Goal: Transaction & Acquisition: Purchase product/service

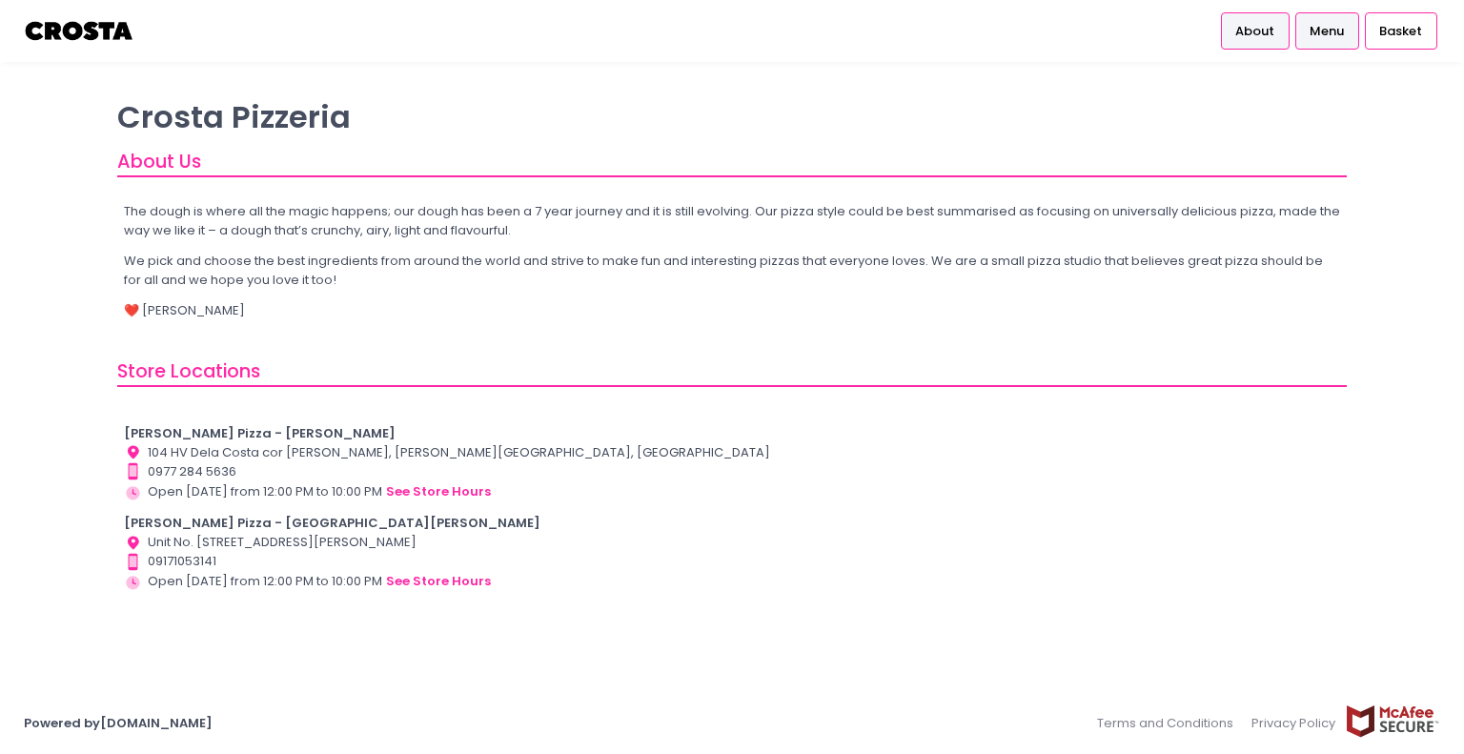
click at [1323, 40] on span "Menu" at bounding box center [1327, 31] width 34 height 19
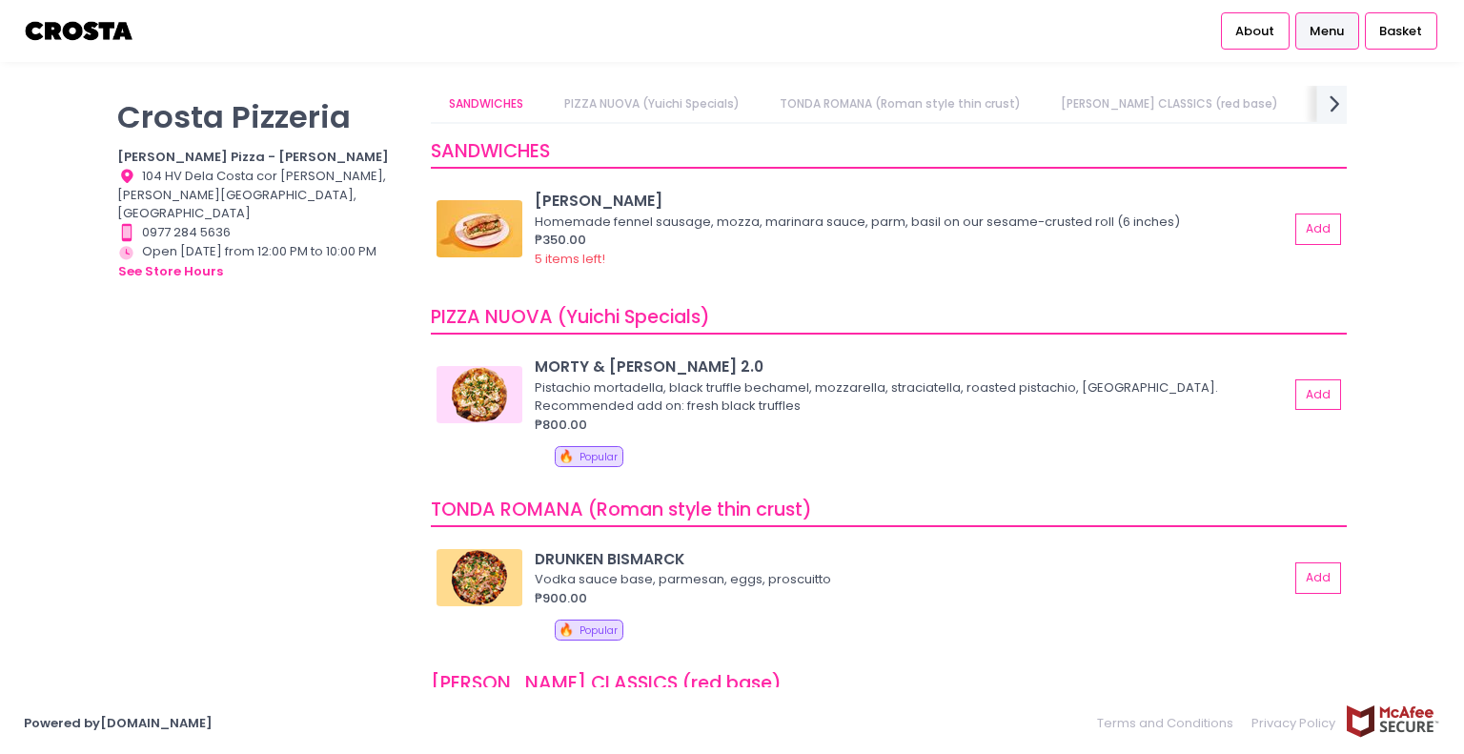
click at [1342, 102] on icon "next Created with Sketch." at bounding box center [1335, 104] width 28 height 28
click at [881, 102] on link "Square Detroit Pizza" at bounding box center [959, 104] width 156 height 36
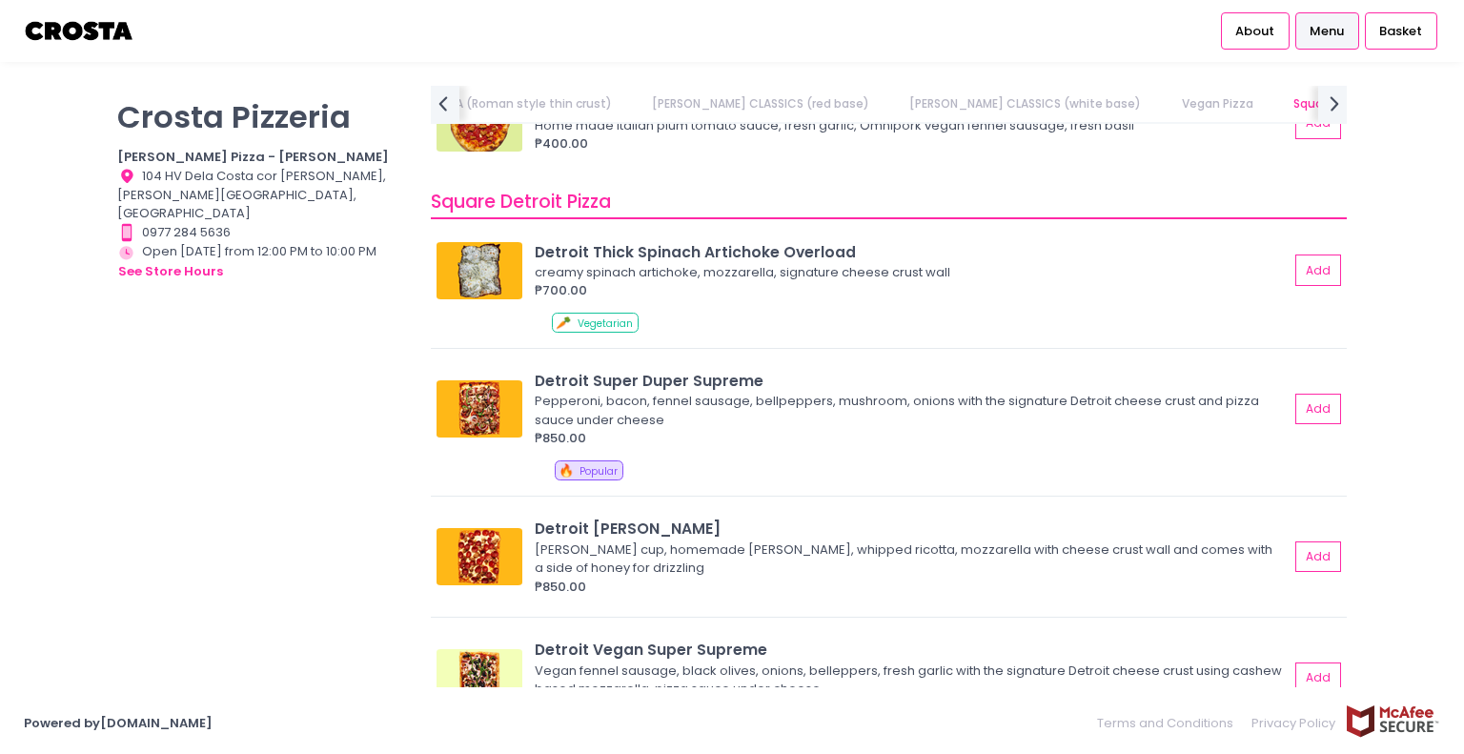
scroll to position [1891, 0]
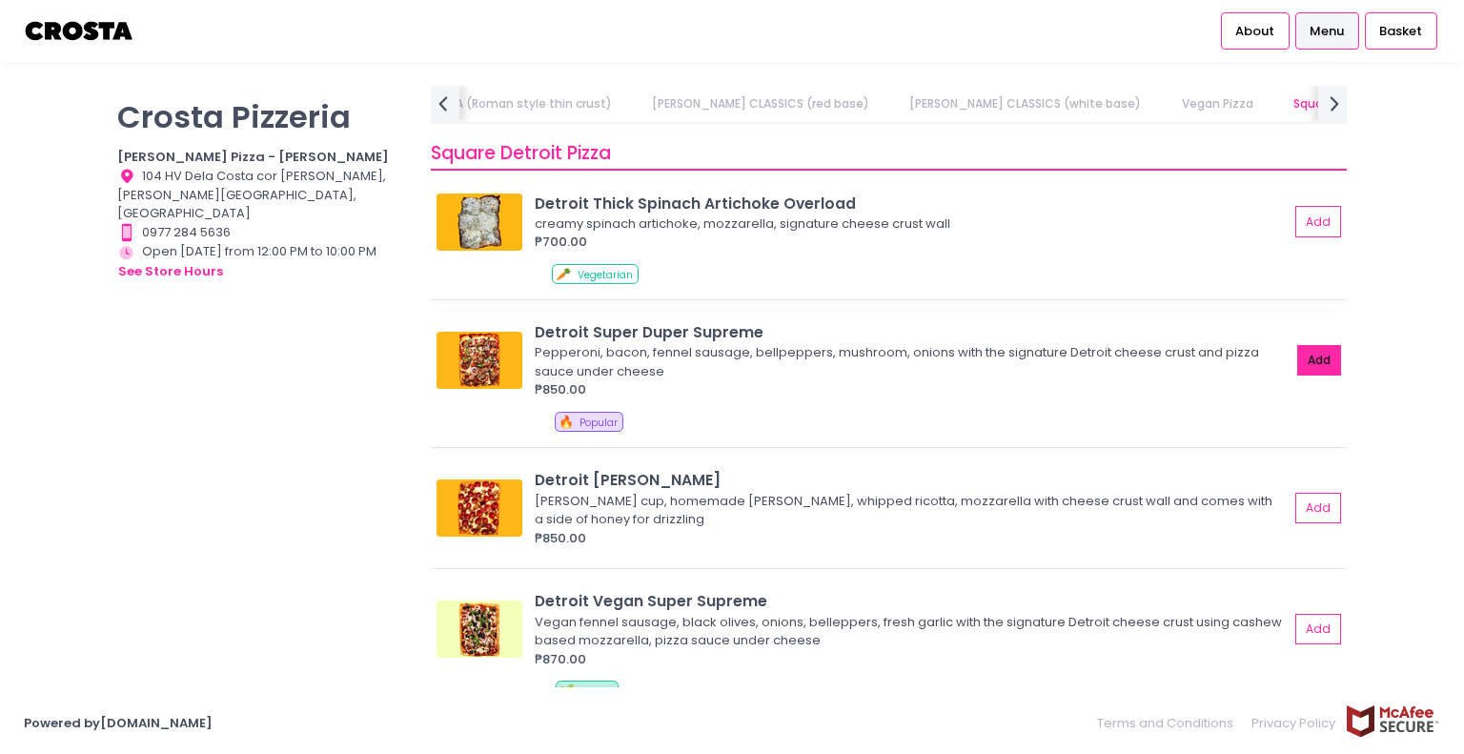
click at [1308, 356] on button "Add" at bounding box center [1320, 360] width 44 height 31
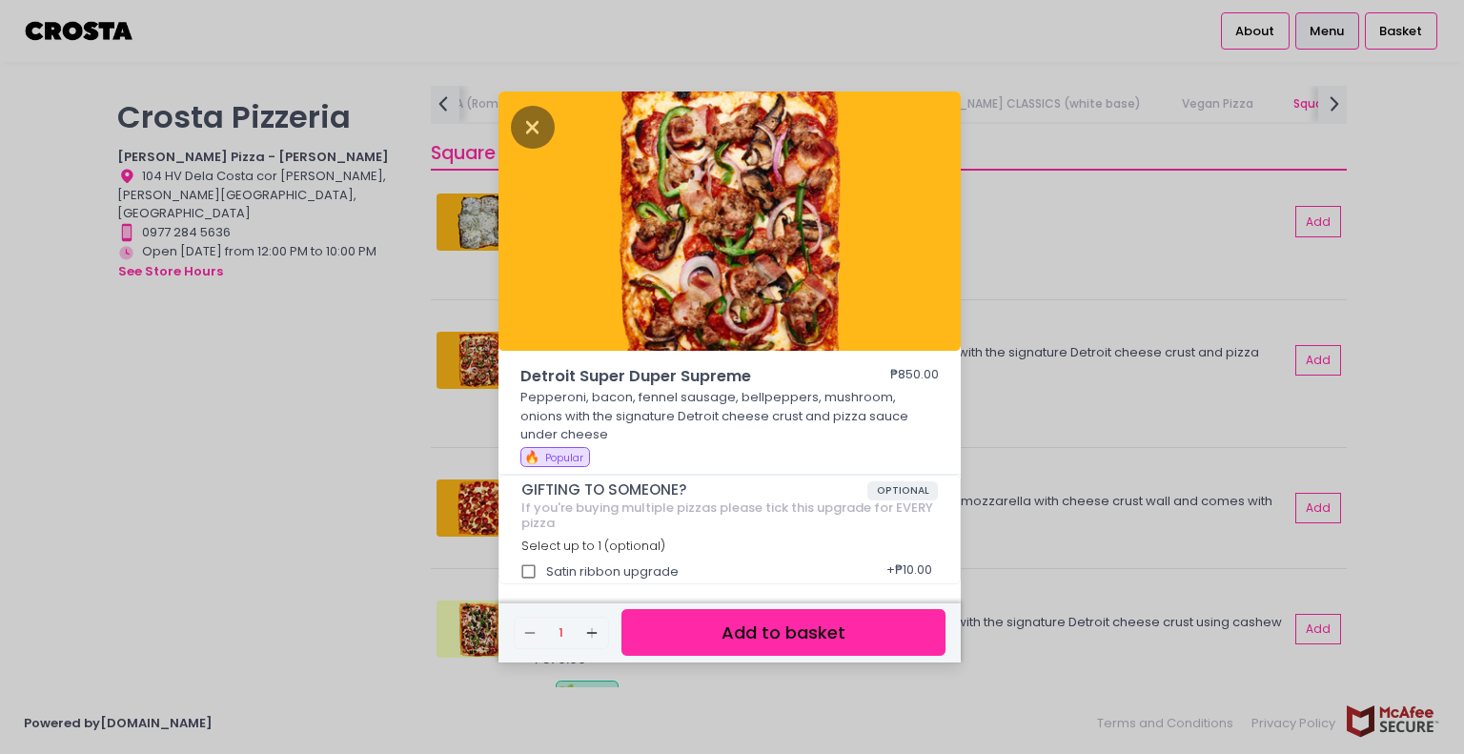
click at [774, 620] on button "Add to basket" at bounding box center [784, 632] width 324 height 47
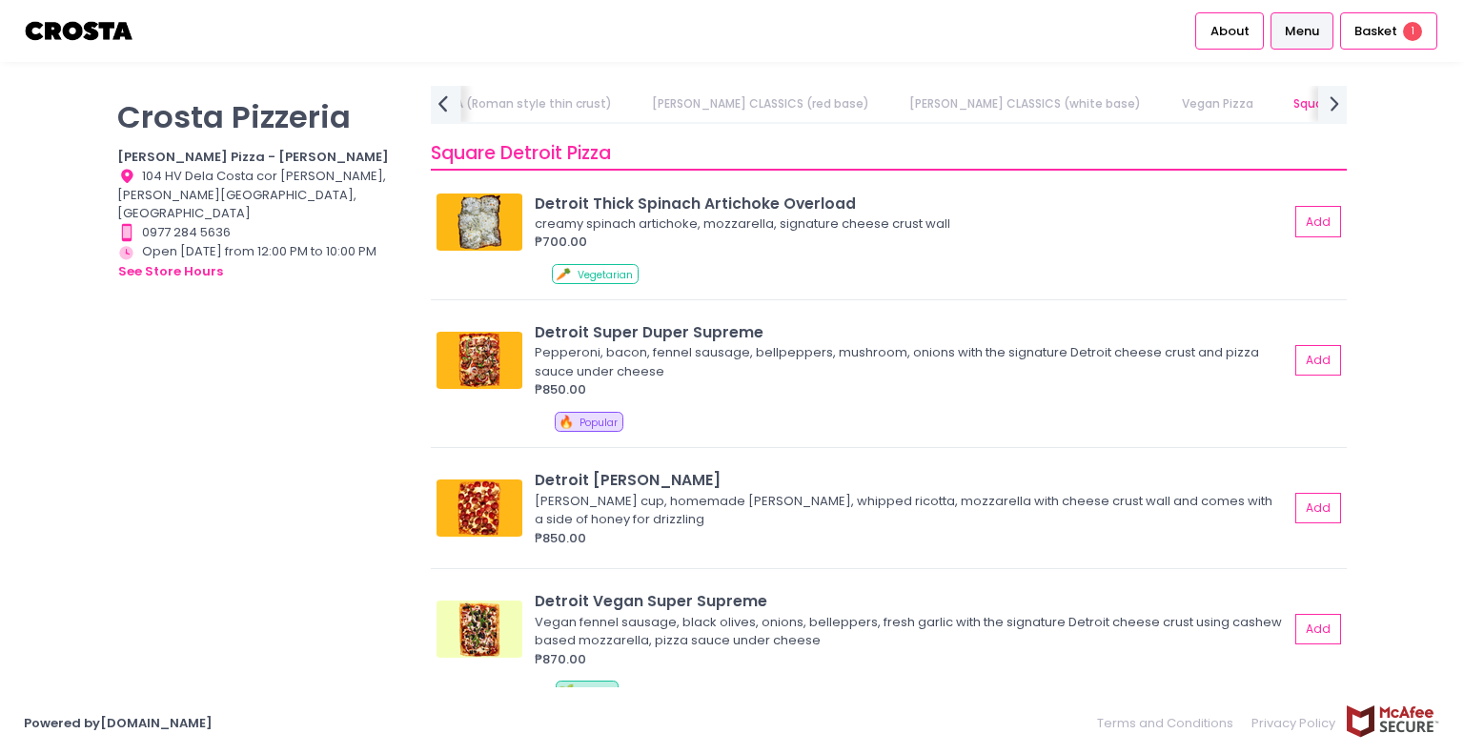
click at [439, 107] on icon "prev Created with Sketch." at bounding box center [443, 104] width 28 height 28
click at [495, 97] on link "SANDWICHES" at bounding box center [487, 104] width 112 height 36
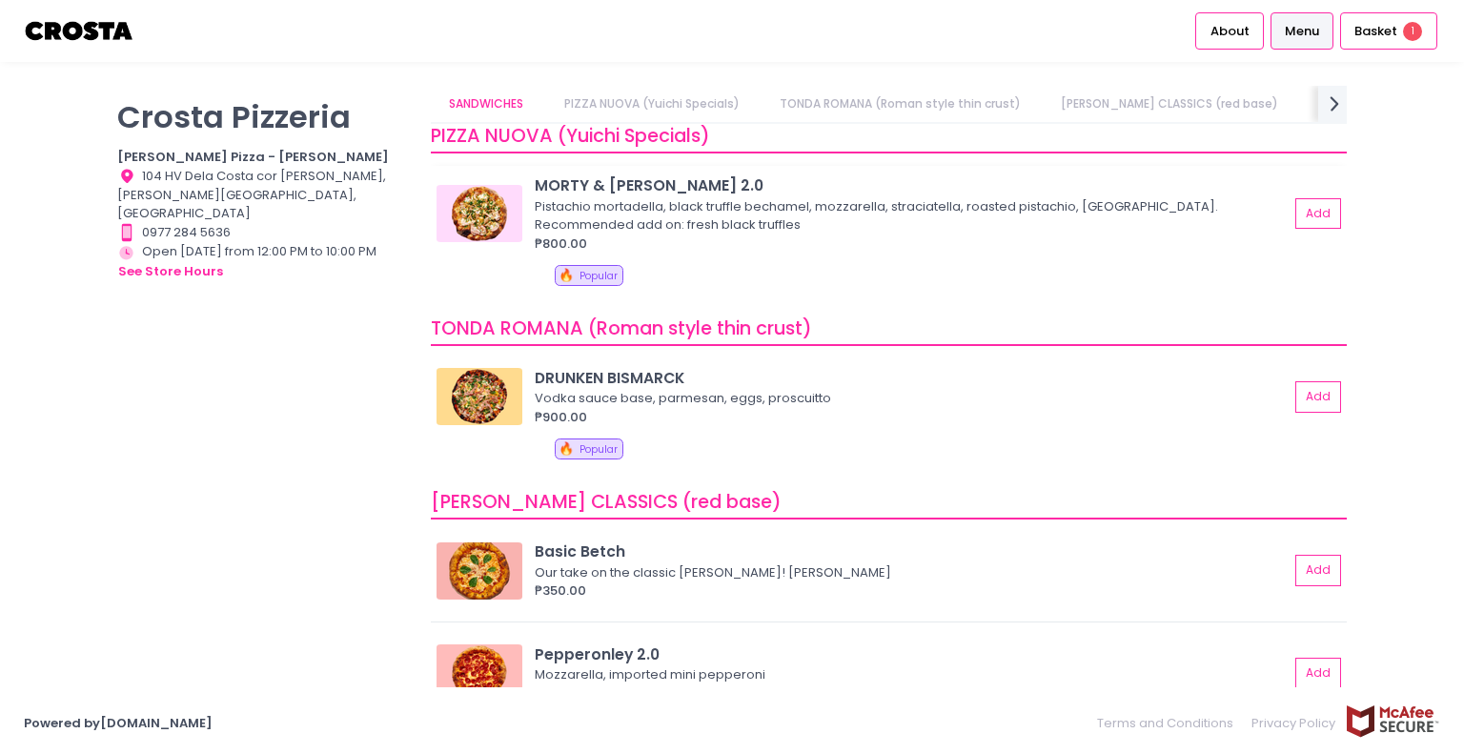
scroll to position [543, 0]
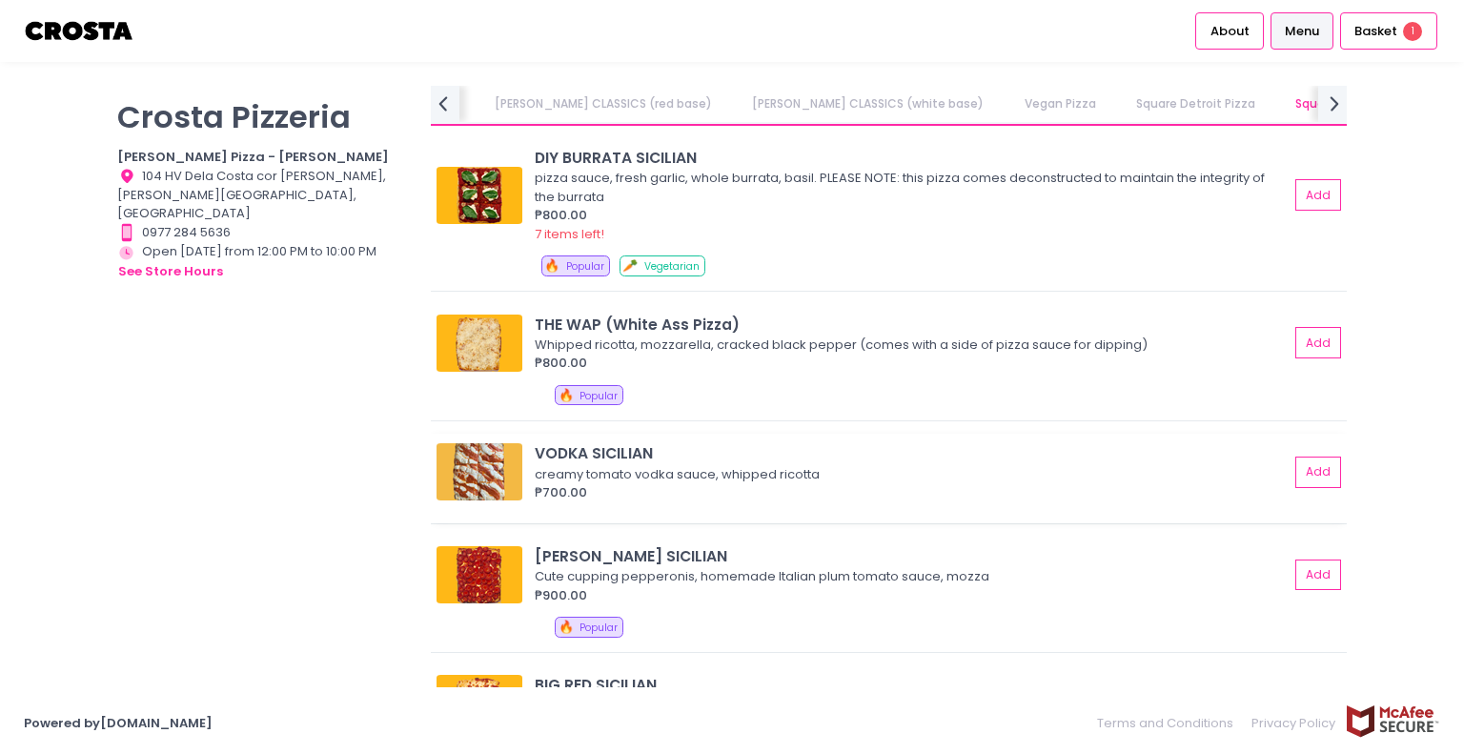
click at [478, 467] on img at bounding box center [480, 471] width 86 height 57
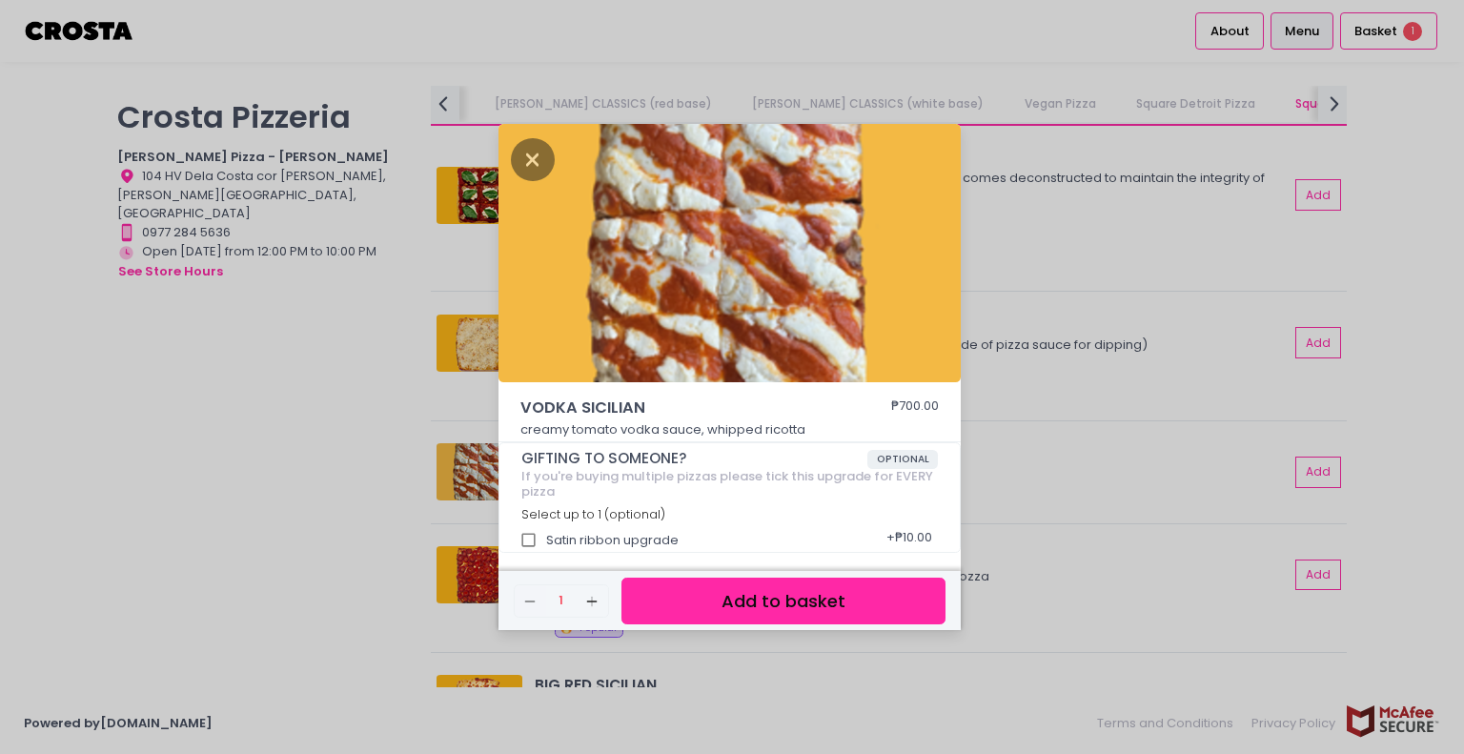
click at [256, 433] on div "VODKA SICILIAN ₱700.00 creamy tomato vodka sauce, whipped ricotta GIFTING TO SO…" at bounding box center [732, 377] width 1464 height 754
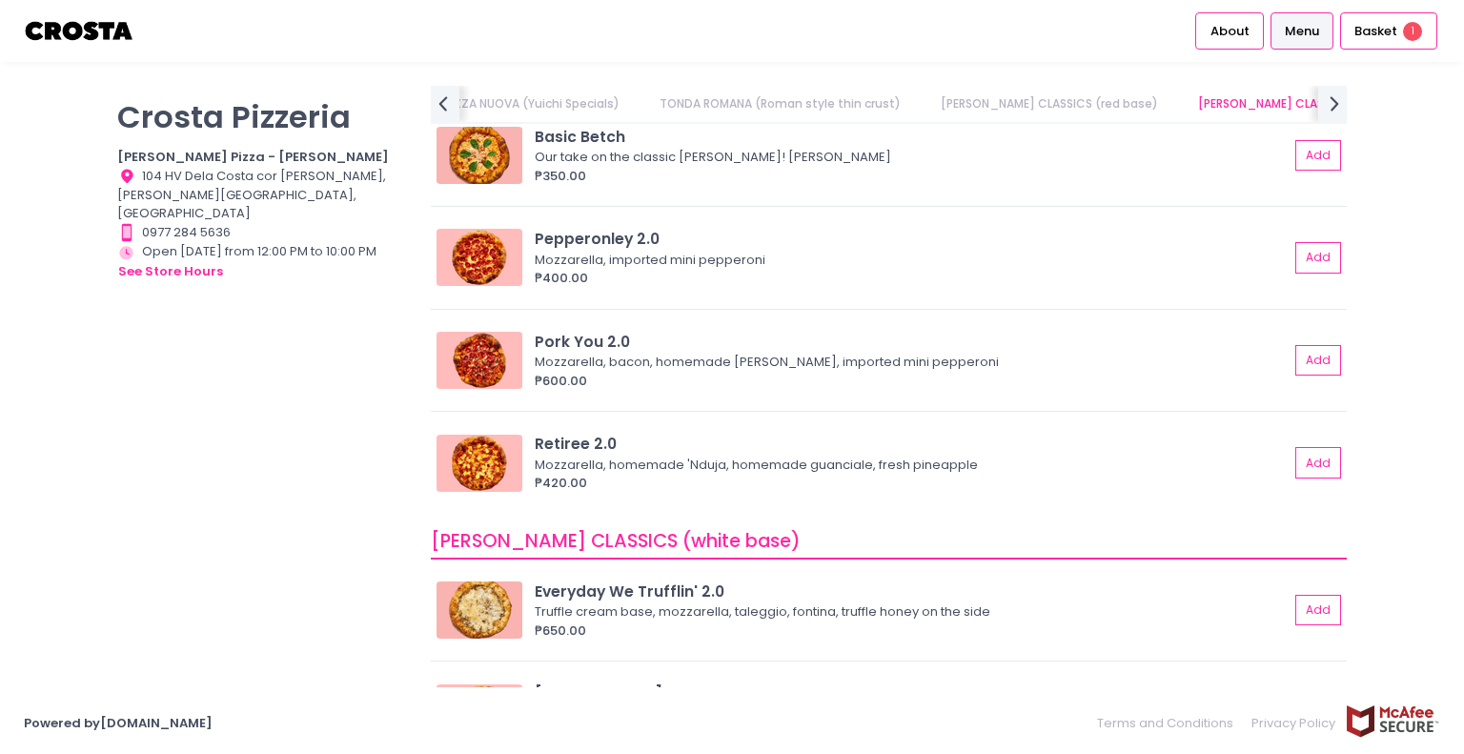
scroll to position [468, 0]
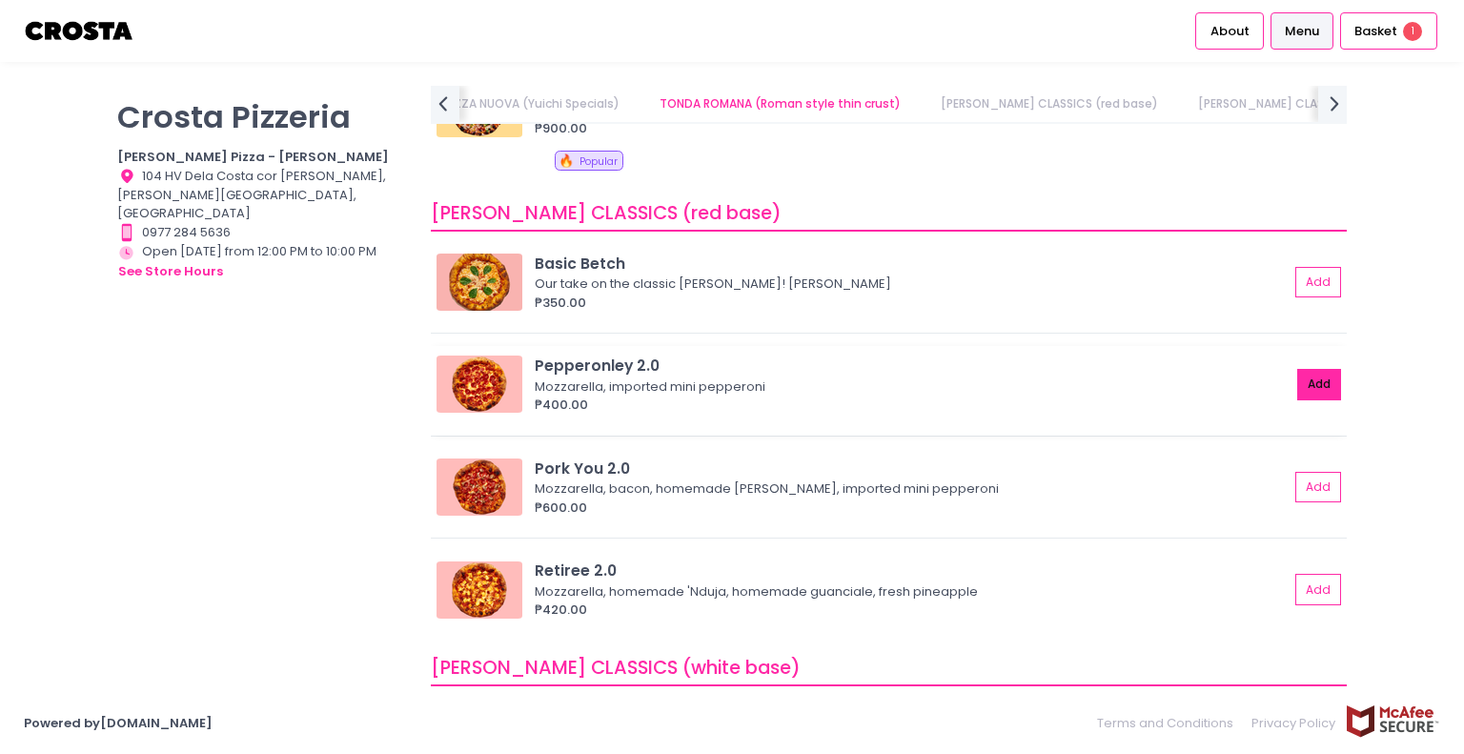
click at [1298, 384] on button "Add" at bounding box center [1320, 384] width 44 height 31
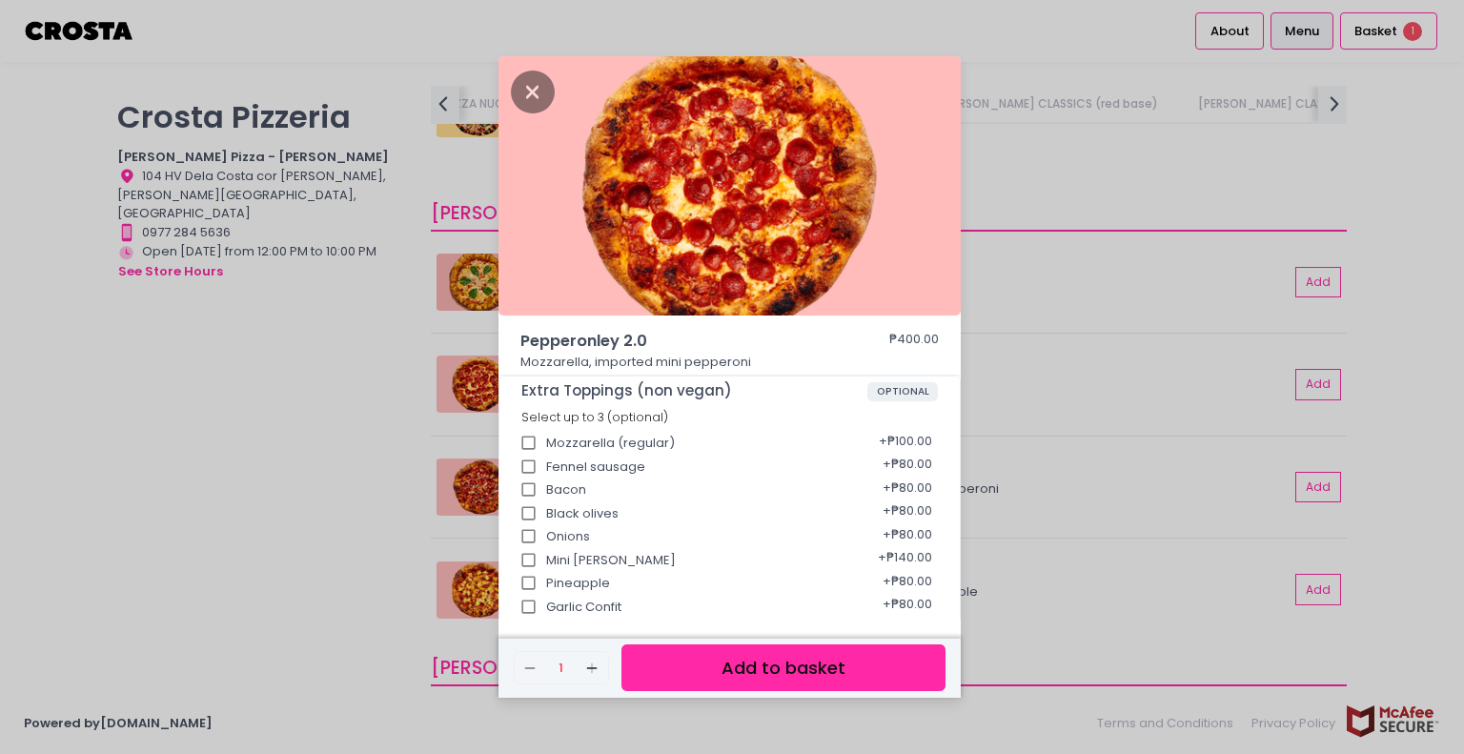
click at [527, 537] on input "Onions" at bounding box center [529, 537] width 36 height 36
checkbox input "true"
click at [768, 663] on button "Add to basket" at bounding box center [784, 667] width 324 height 47
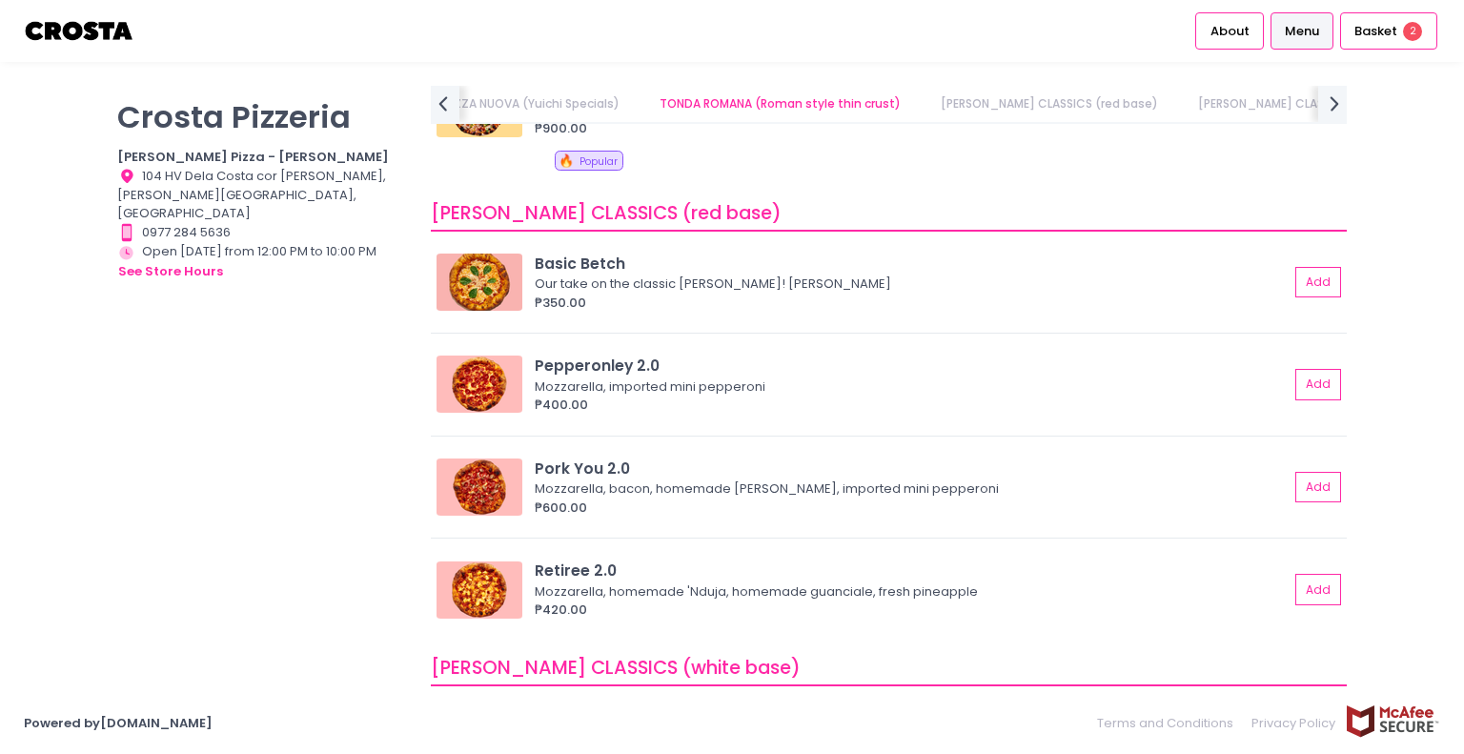
click at [1380, 480] on div "[PERSON_NAME] Pizzeria [PERSON_NAME] Pizza - [PERSON_NAME] Location Created wit…" at bounding box center [732, 377] width 1464 height 583
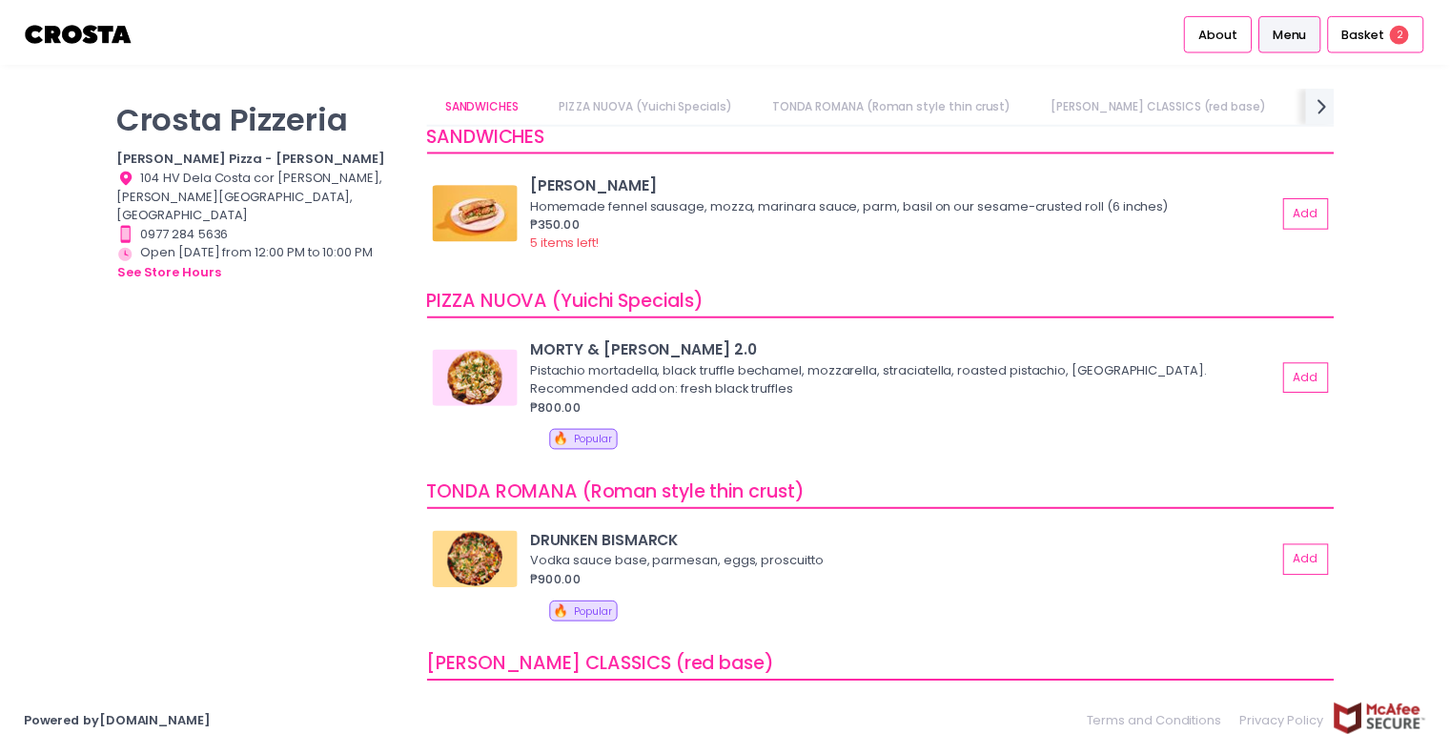
scroll to position [0, 0]
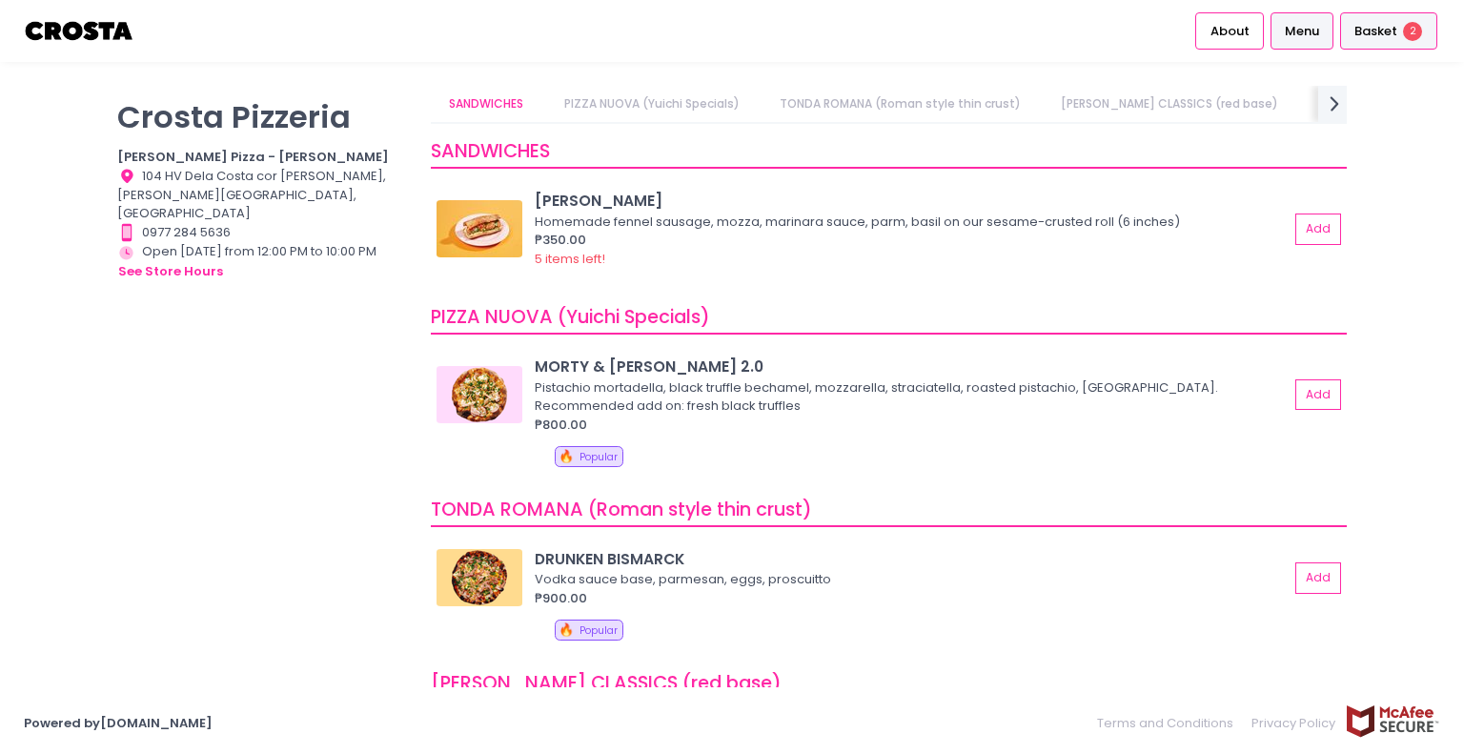
click at [1377, 23] on span "Basket" at bounding box center [1376, 31] width 43 height 19
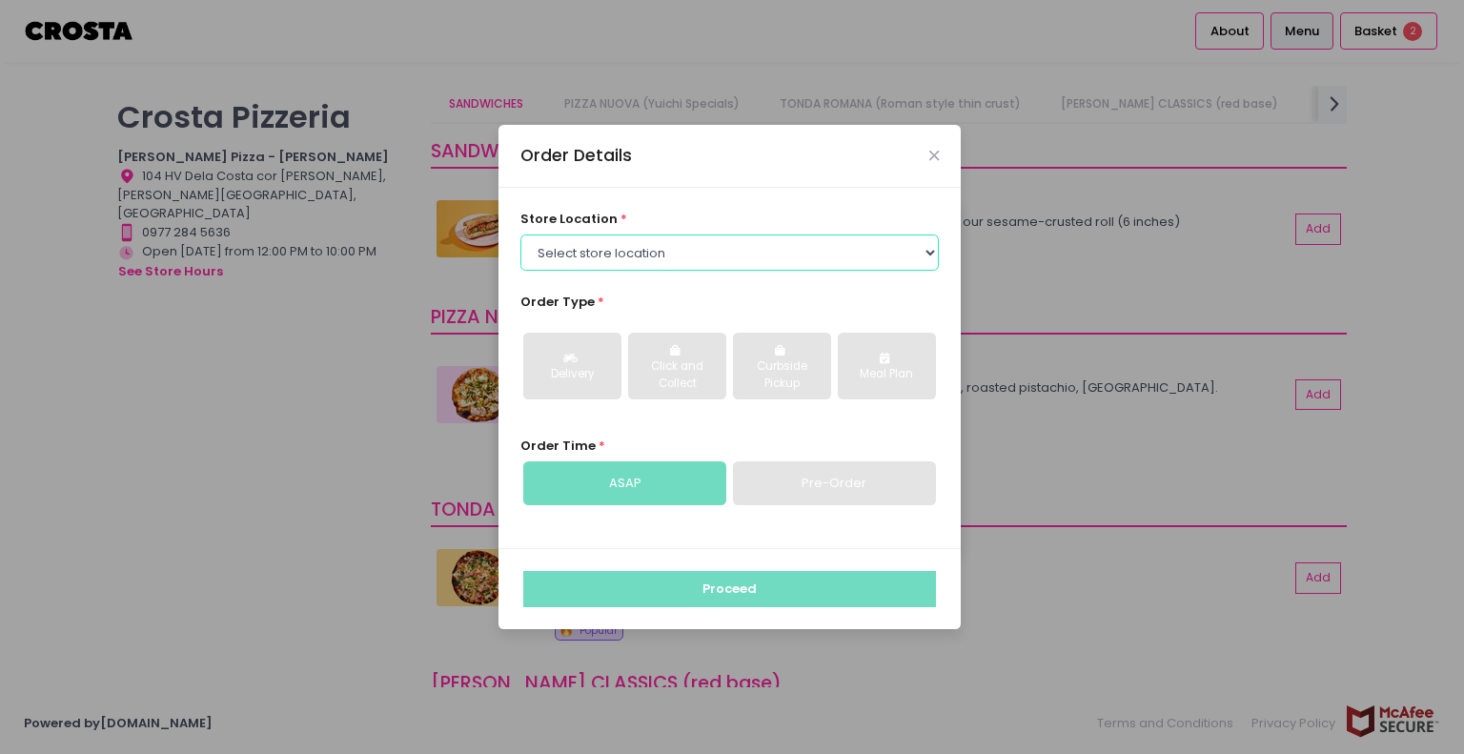
click at [564, 247] on select "Select store location [PERSON_NAME] Pizza - [PERSON_NAME] Pizza - [GEOGRAPHIC_D…" at bounding box center [730, 253] width 419 height 36
select select "5fabb2e53664a8677beaeb89"
click at [521, 235] on select "Select store location [PERSON_NAME] Pizza - [PERSON_NAME] Pizza - [GEOGRAPHIC_D…" at bounding box center [730, 253] width 419 height 36
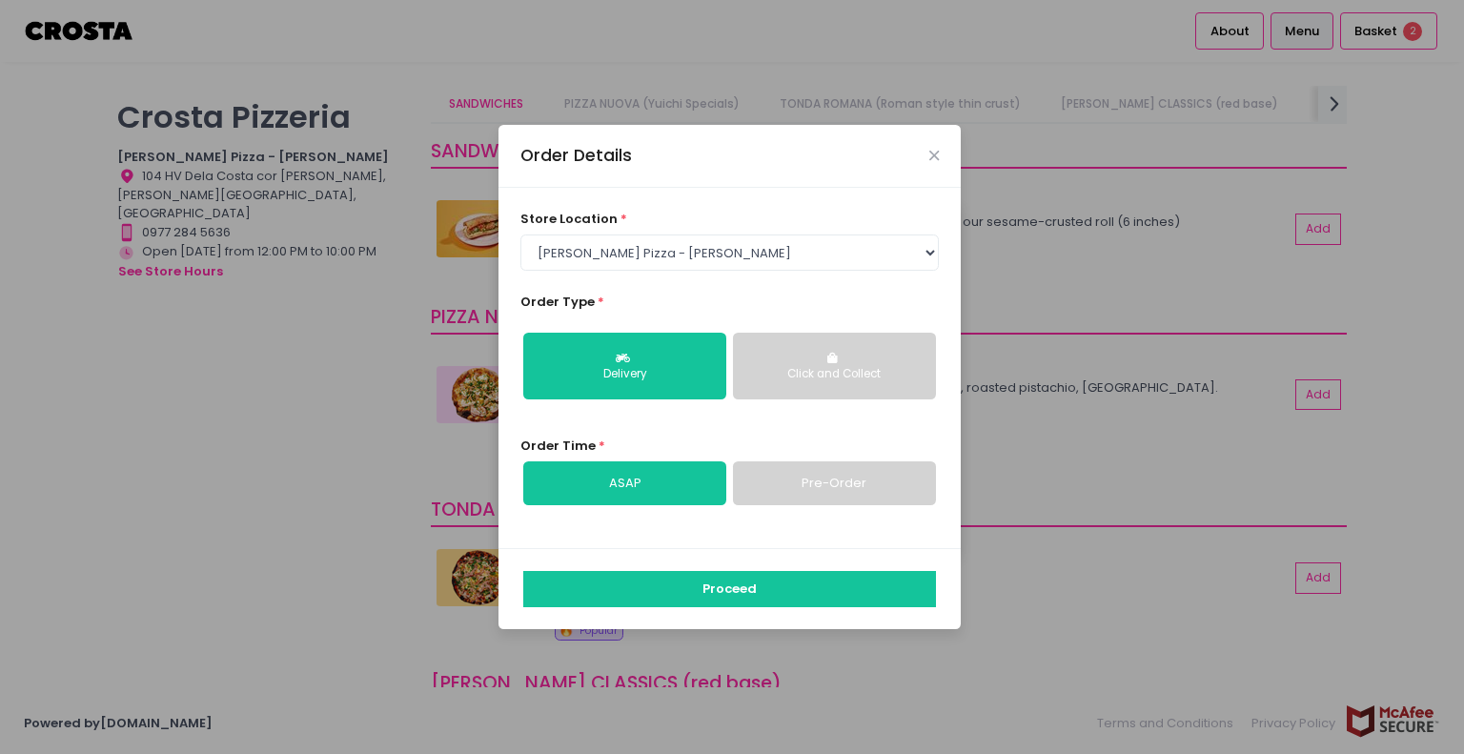
click at [817, 365] on button "Click and Collect" at bounding box center [834, 366] width 203 height 67
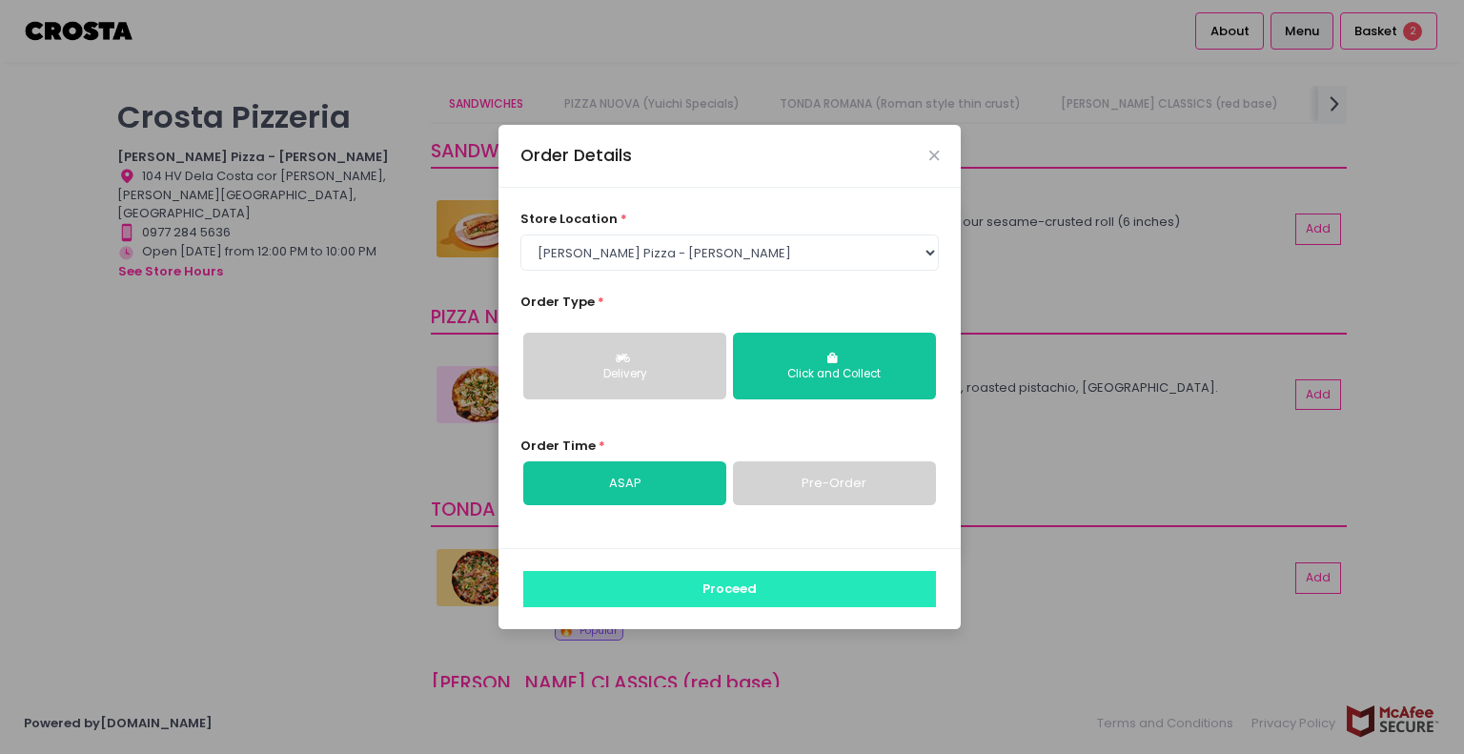
click at [714, 583] on button "Proceed" at bounding box center [729, 589] width 413 height 36
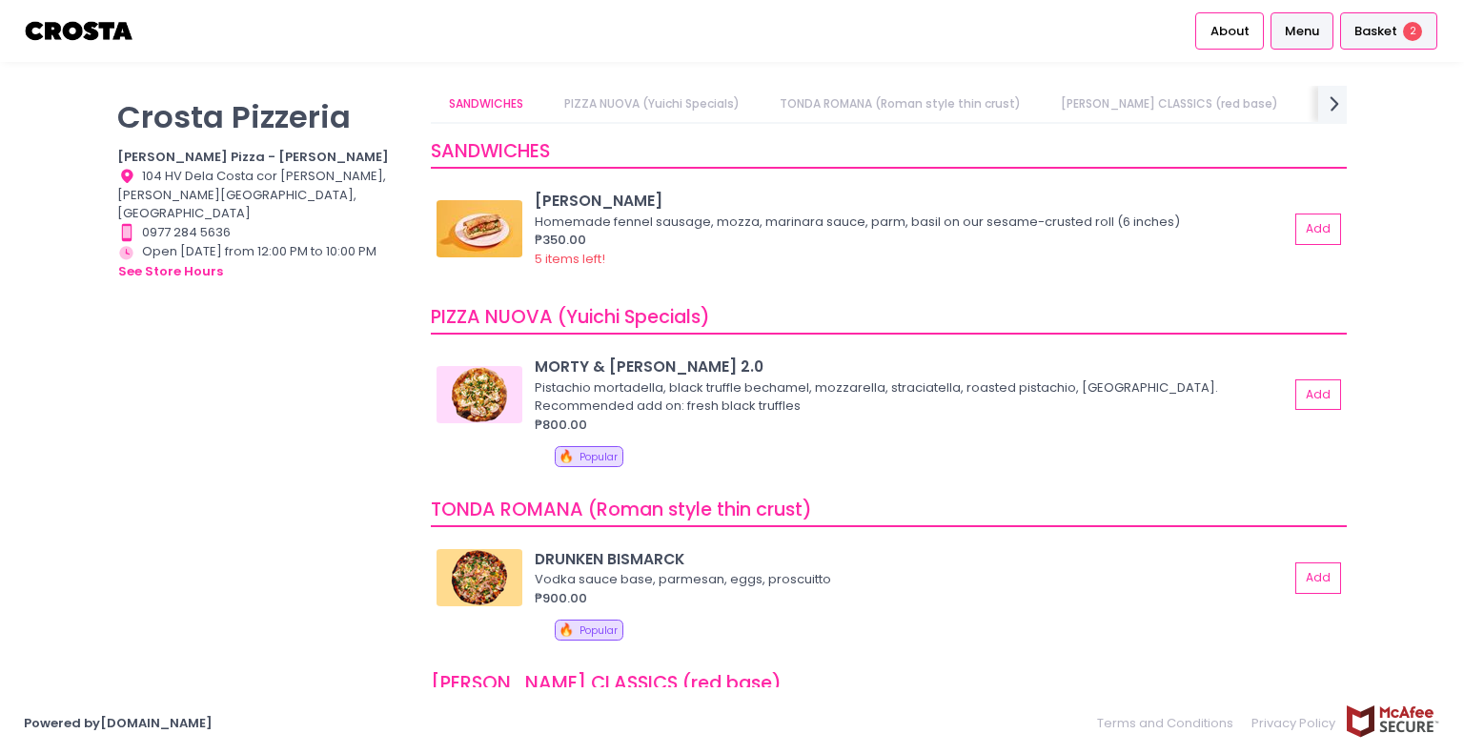
click at [1380, 33] on span "Basket" at bounding box center [1376, 31] width 43 height 19
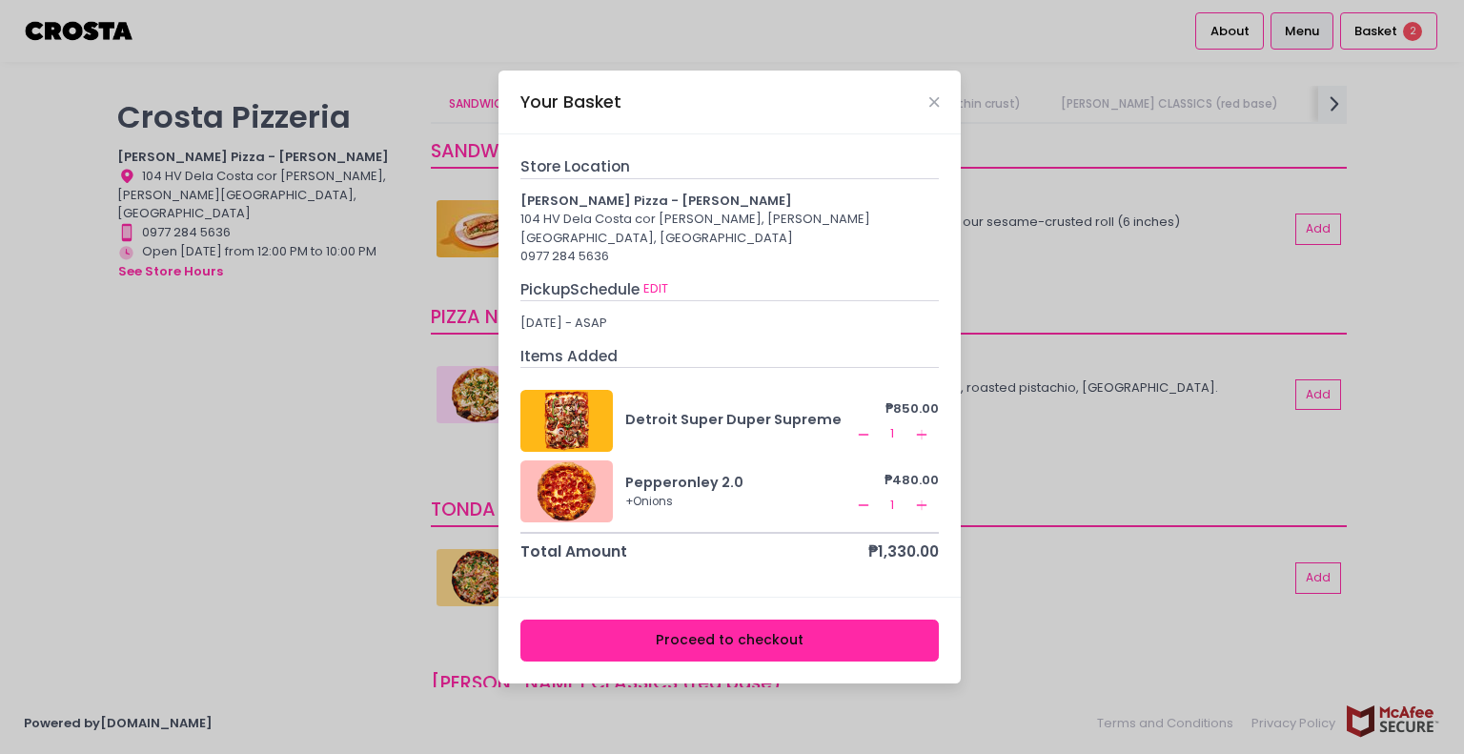
click at [705, 629] on button "Proceed to checkout" at bounding box center [730, 641] width 419 height 43
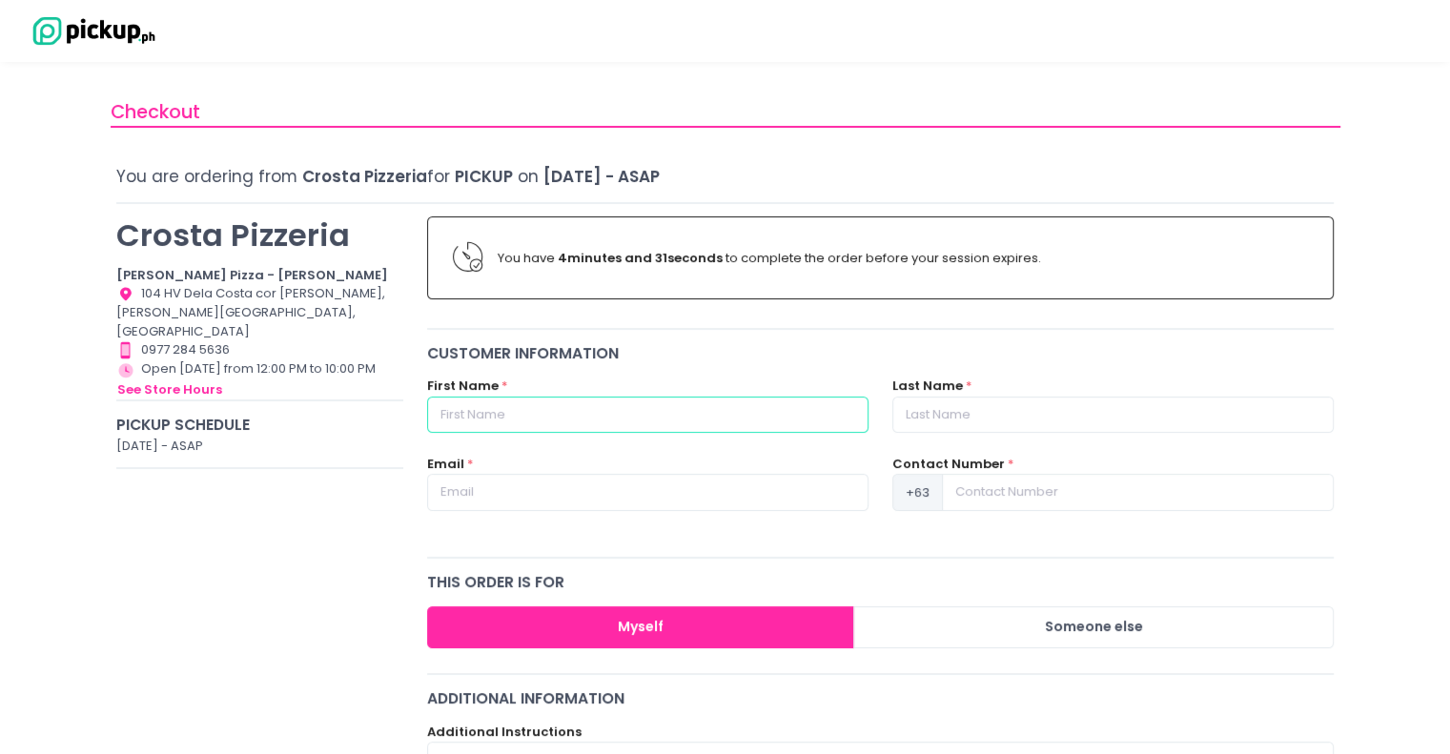
click at [645, 407] on input "text" at bounding box center [647, 415] width 441 height 36
type input "Honey"
click at [908, 425] on input "text" at bounding box center [1112, 415] width 441 height 36
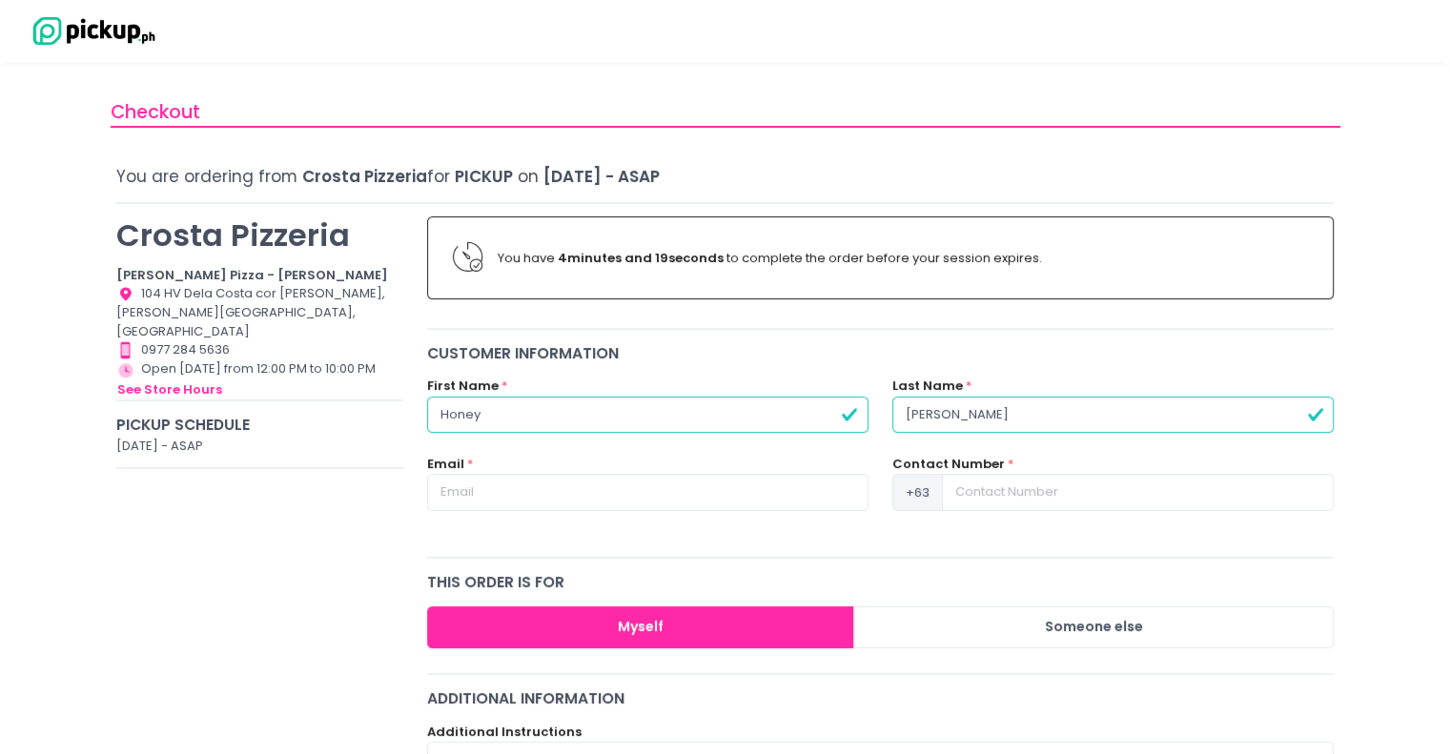
type input "[PERSON_NAME]"
click at [987, 484] on input at bounding box center [1138, 492] width 392 height 36
click at [789, 626] on button "Myself" at bounding box center [641, 627] width 428 height 43
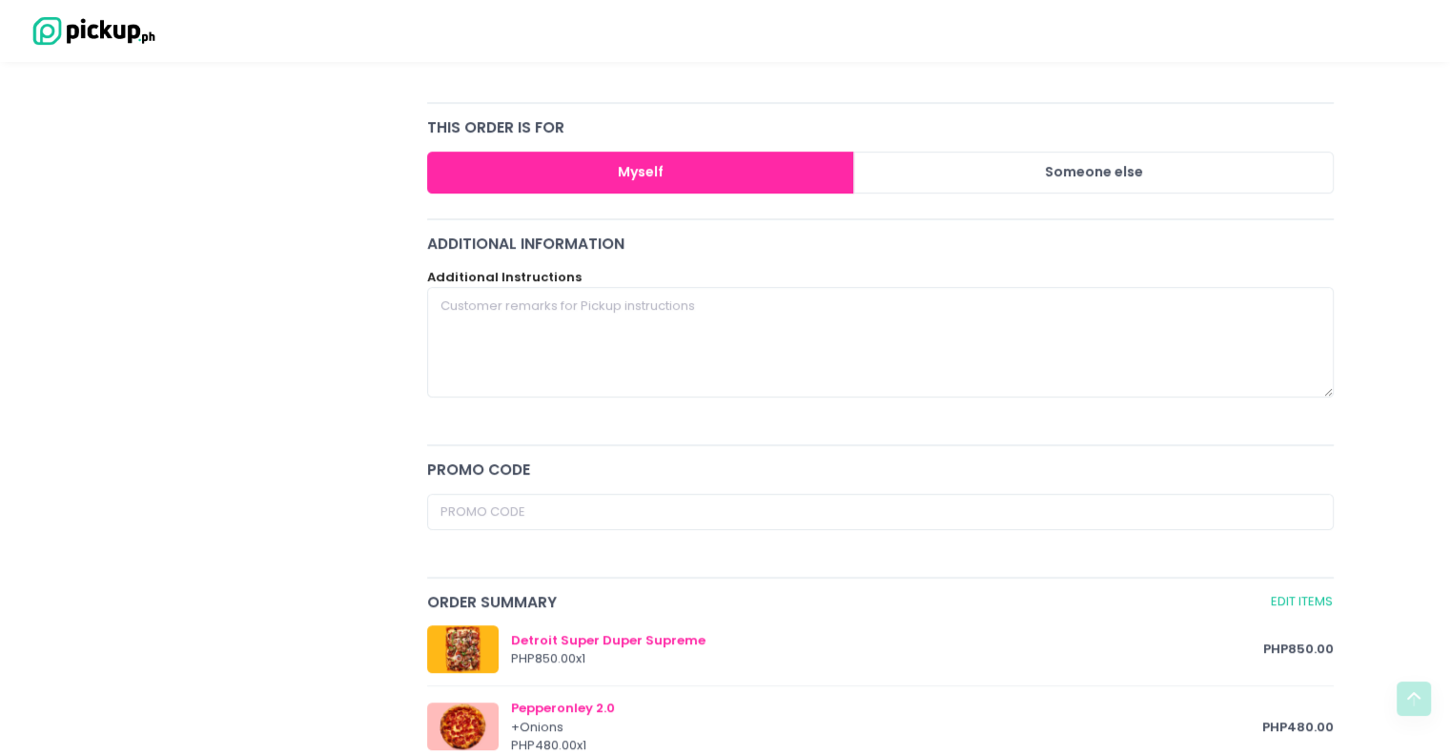
scroll to position [461, 0]
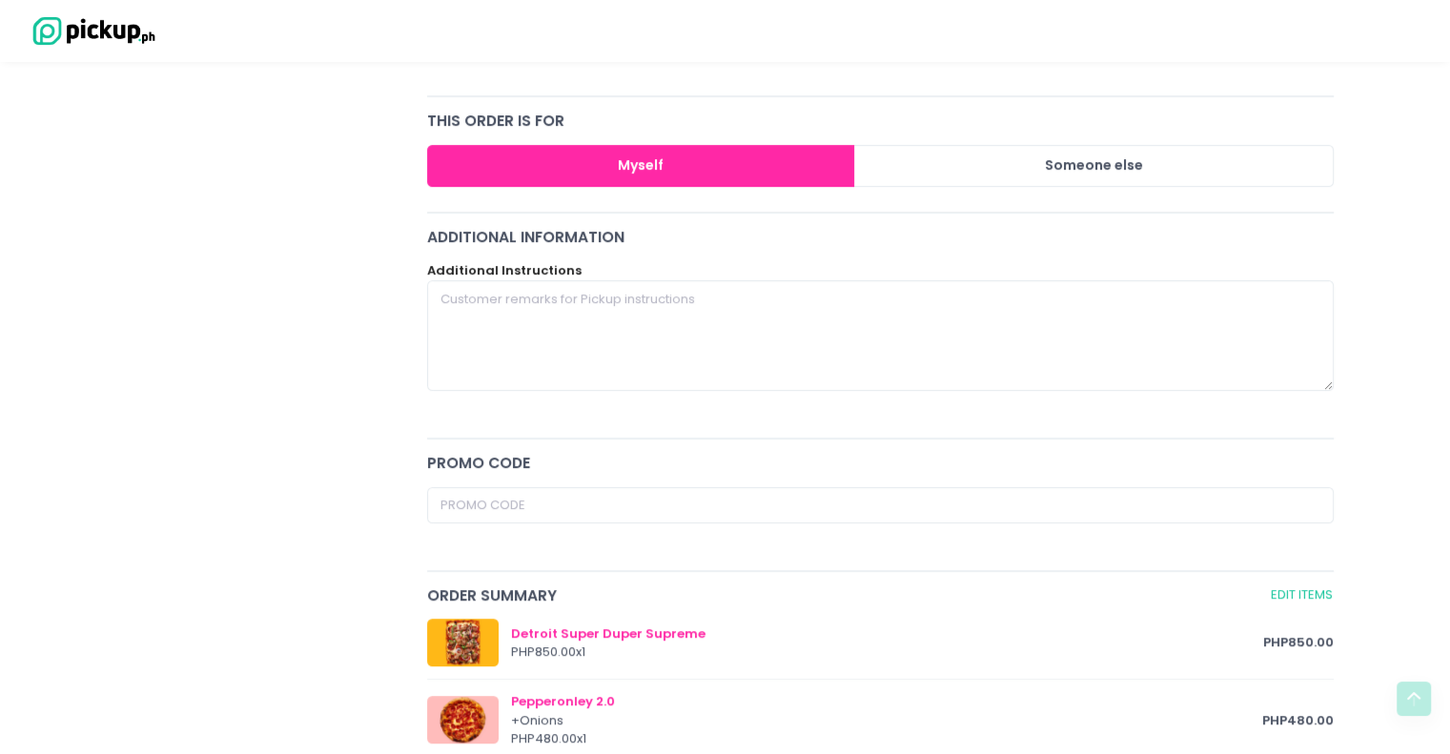
click at [717, 164] on button "Myself" at bounding box center [641, 166] width 428 height 43
click at [641, 168] on button "Myself" at bounding box center [641, 166] width 428 height 43
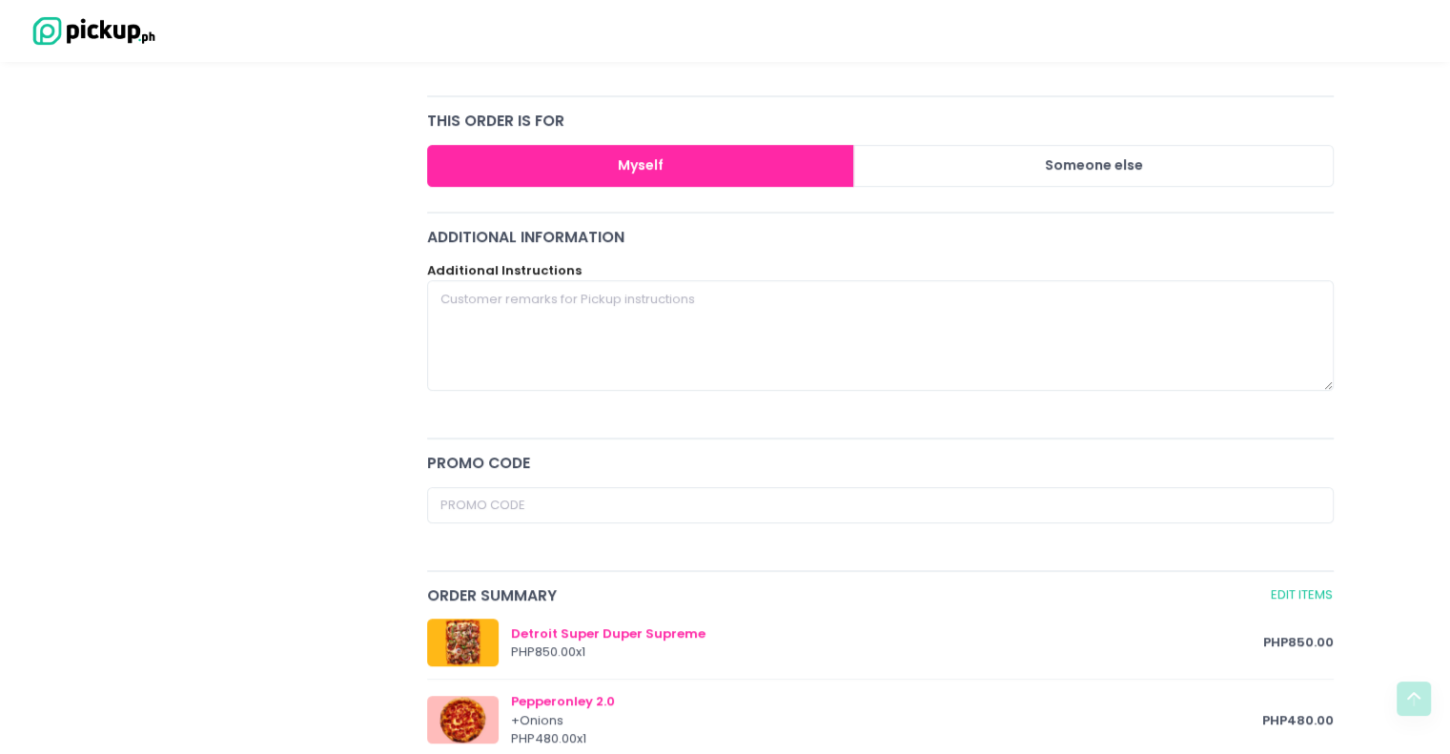
type input "9178646639"
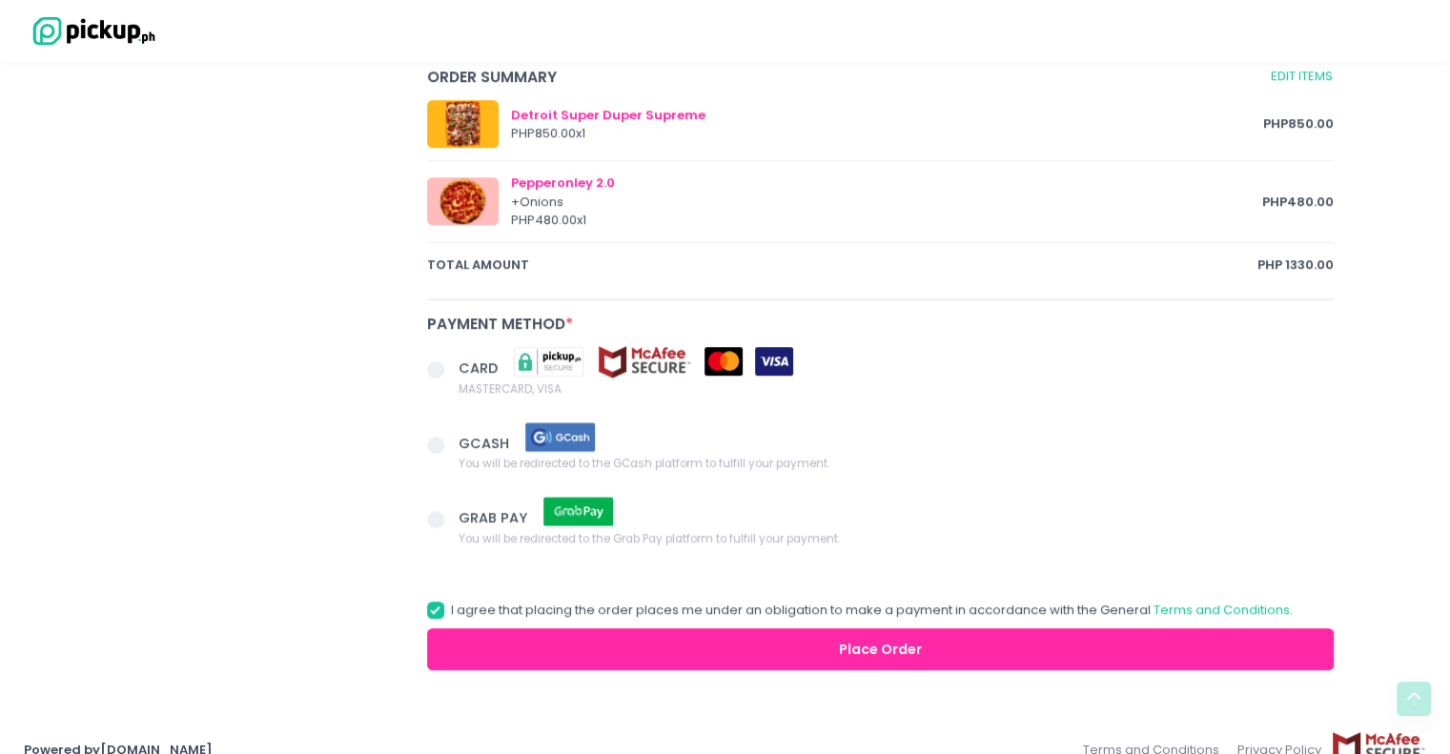
scroll to position [993, 0]
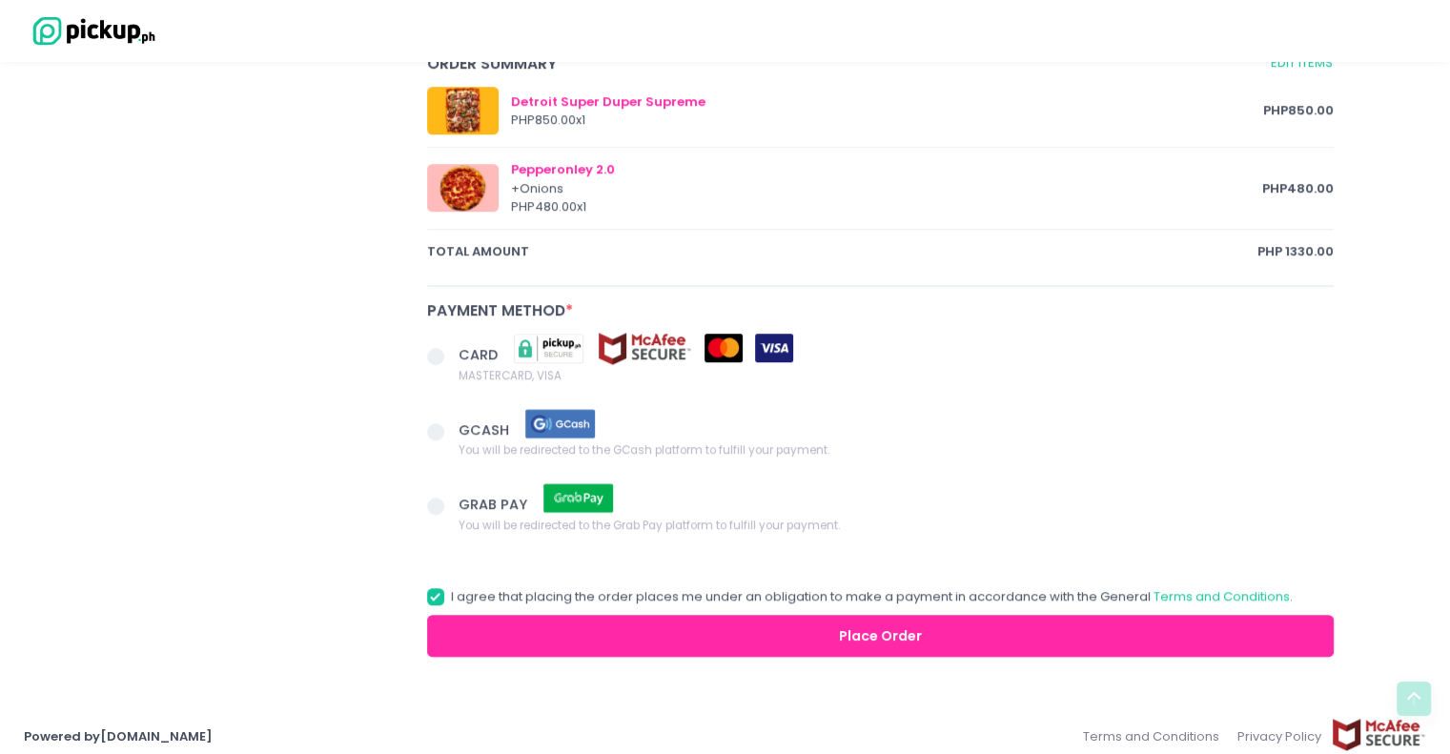
click at [441, 352] on span at bounding box center [435, 356] width 17 height 17
click at [451, 352] on input "CARD MASTERCARD, VISA" at bounding box center [457, 353] width 12 height 12
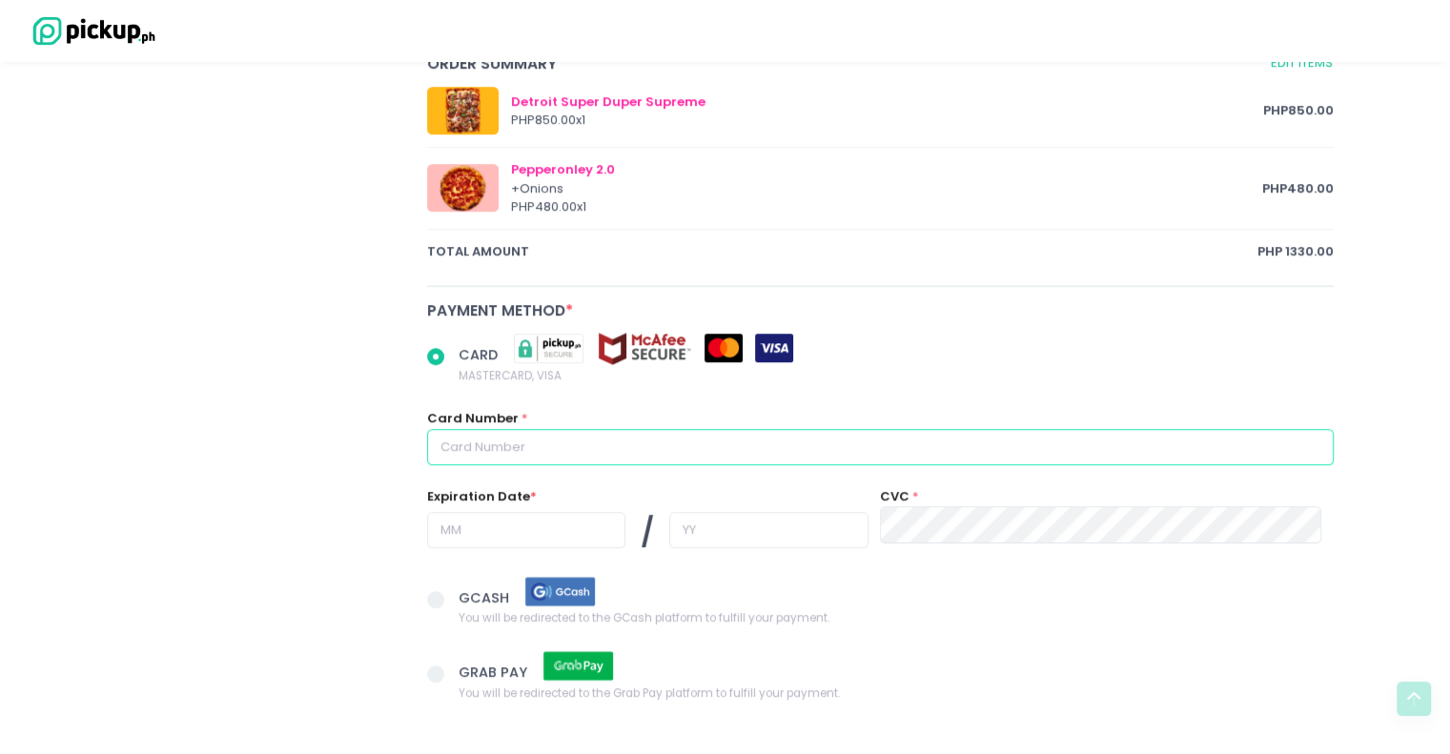
click at [530, 445] on input "text" at bounding box center [881, 447] width 908 height 36
click at [519, 439] on input "text" at bounding box center [881, 447] width 908 height 36
click at [445, 440] on input "text" at bounding box center [881, 447] width 908 height 36
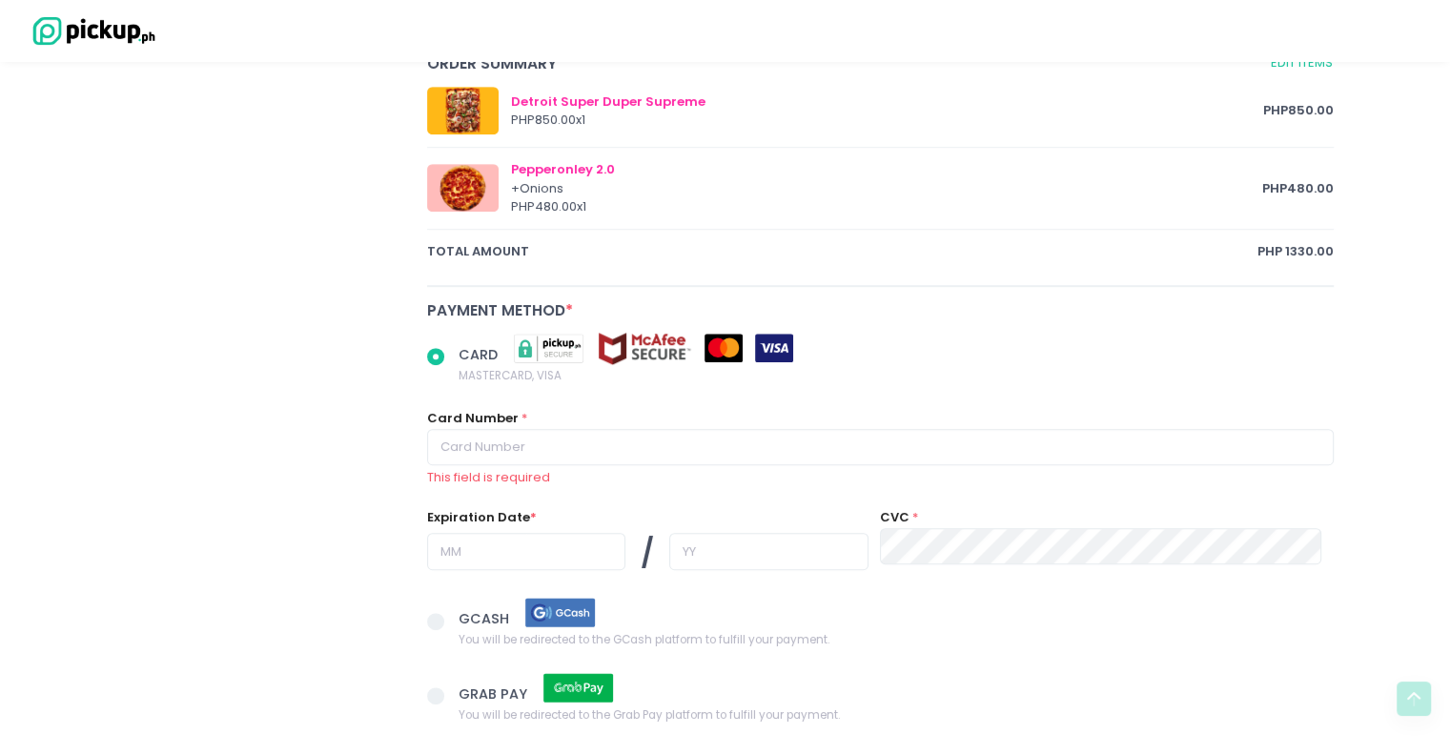
click at [984, 379] on div "CARD MASTERCARD, VISA Card Number * This field is required Expiration Date * / …" at bounding box center [880, 467] width 931 height 264
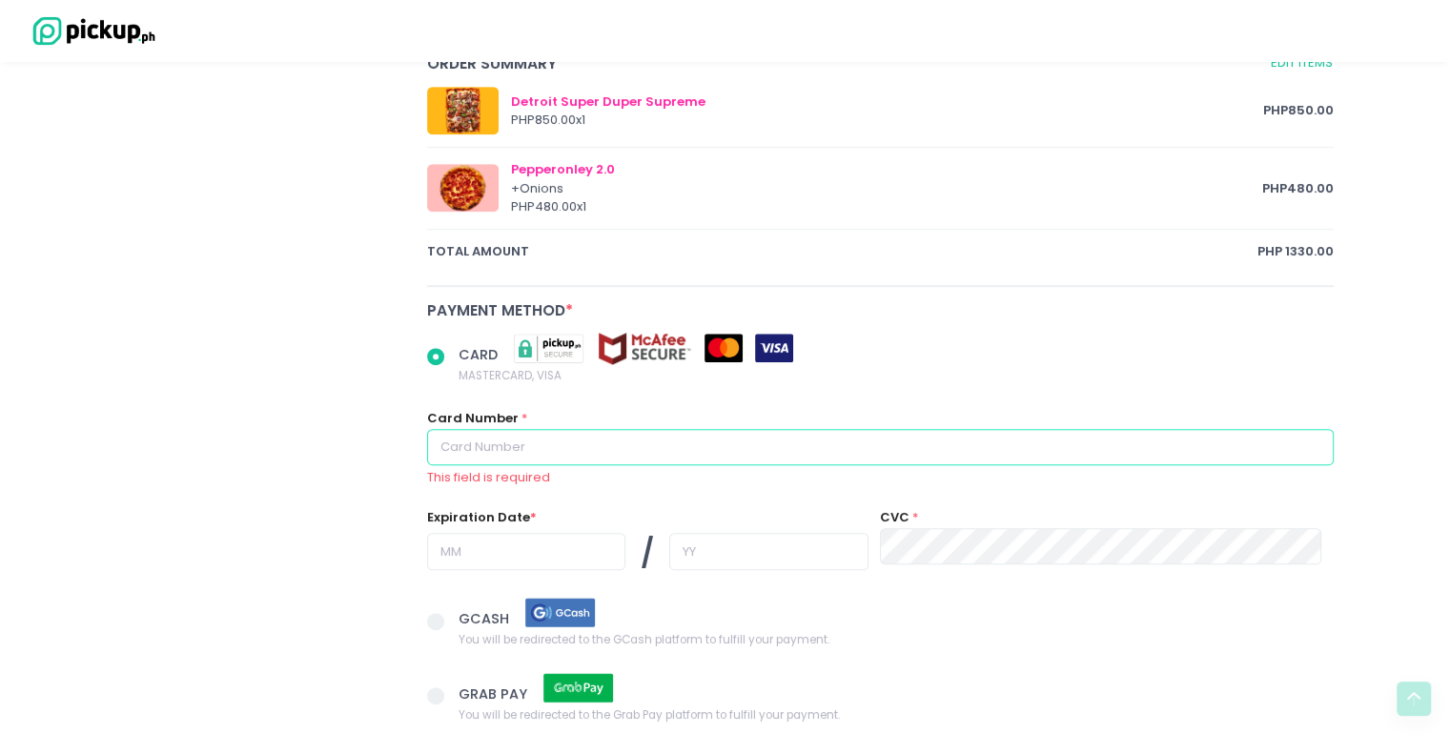
click at [711, 434] on input "text" at bounding box center [881, 447] width 908 height 36
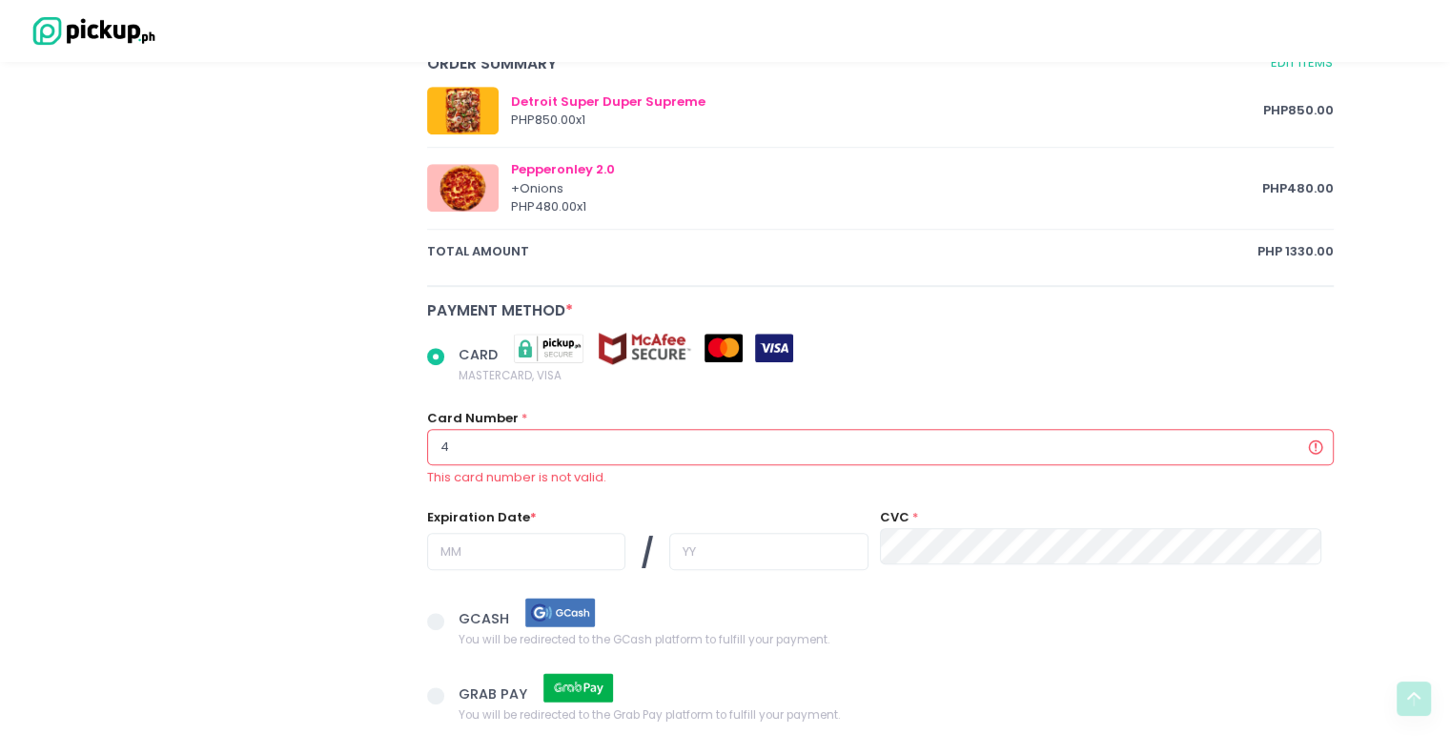
radio input "true"
type input "4"
radio input "true"
type input "46"
radio input "true"
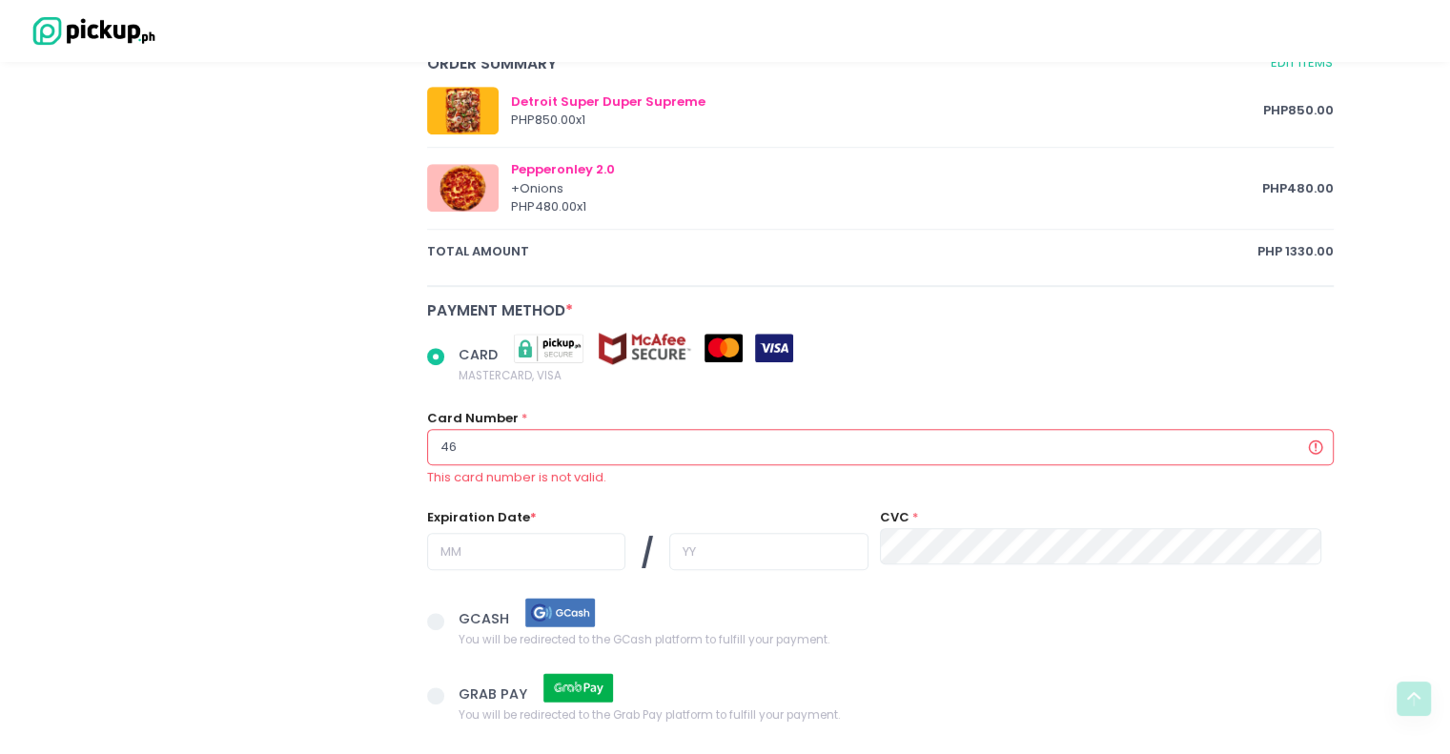
type input "460"
radio input "true"
type input "4608"
radio input "true"
type input "46088"
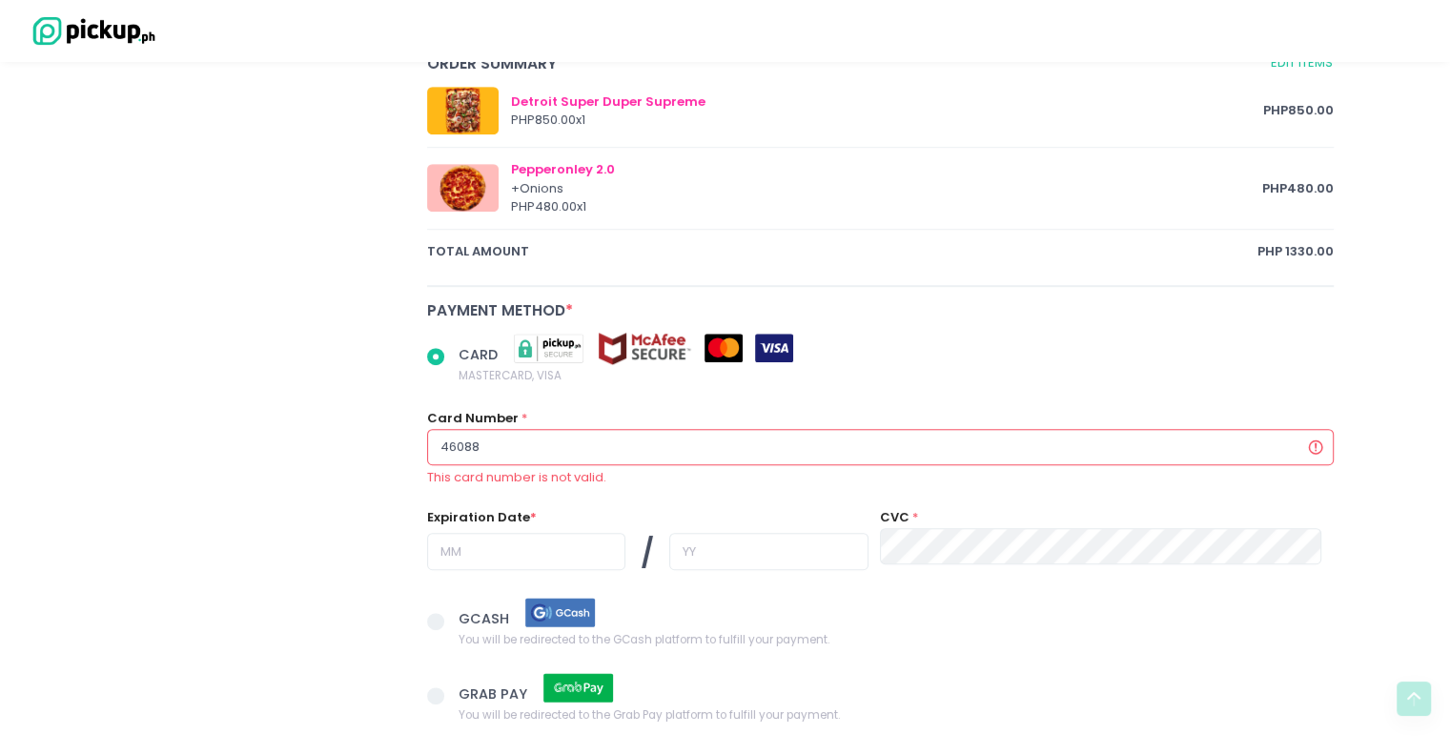
radio input "true"
type input "460888"
radio input "true"
type input "4608885"
radio input "true"
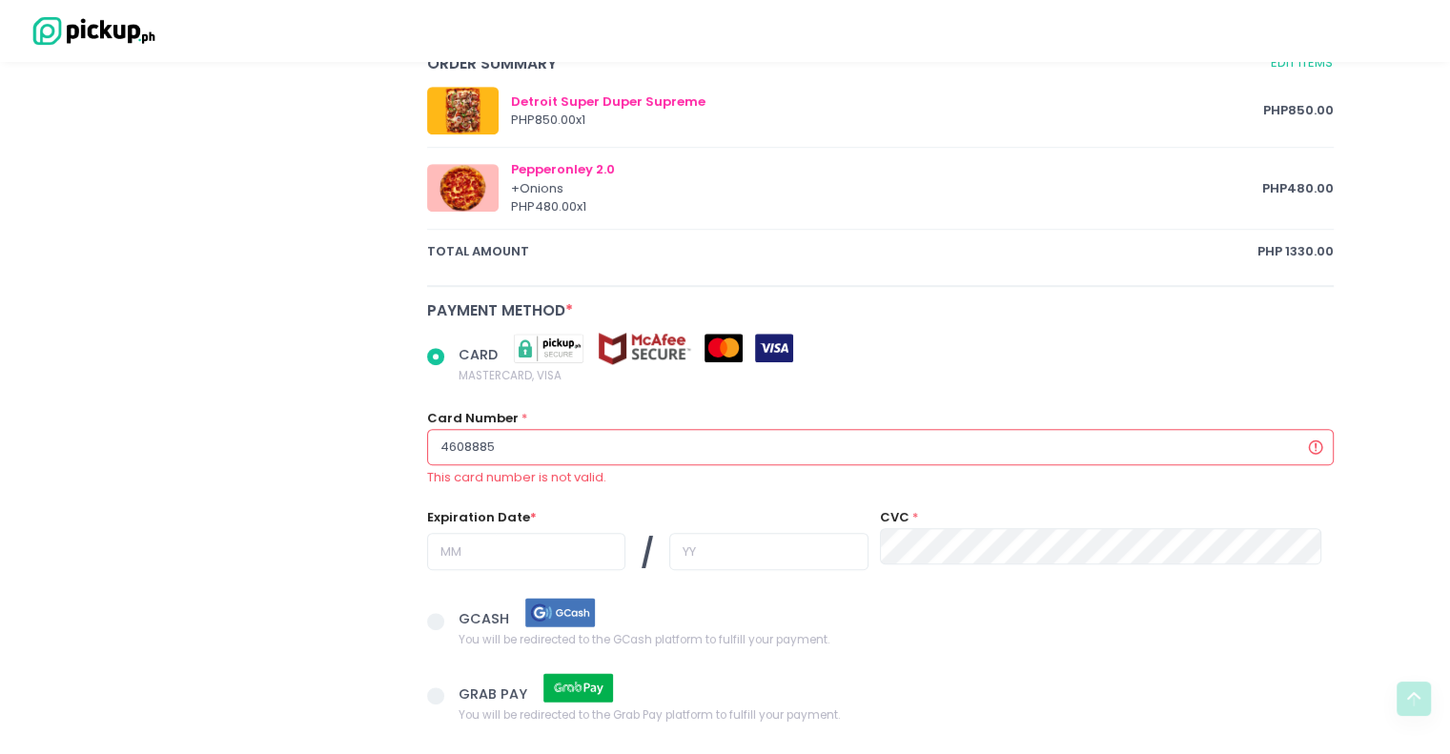
type input "46088859"
radio input "true"
type input "460888590"
radio input "true"
type input "4608885900"
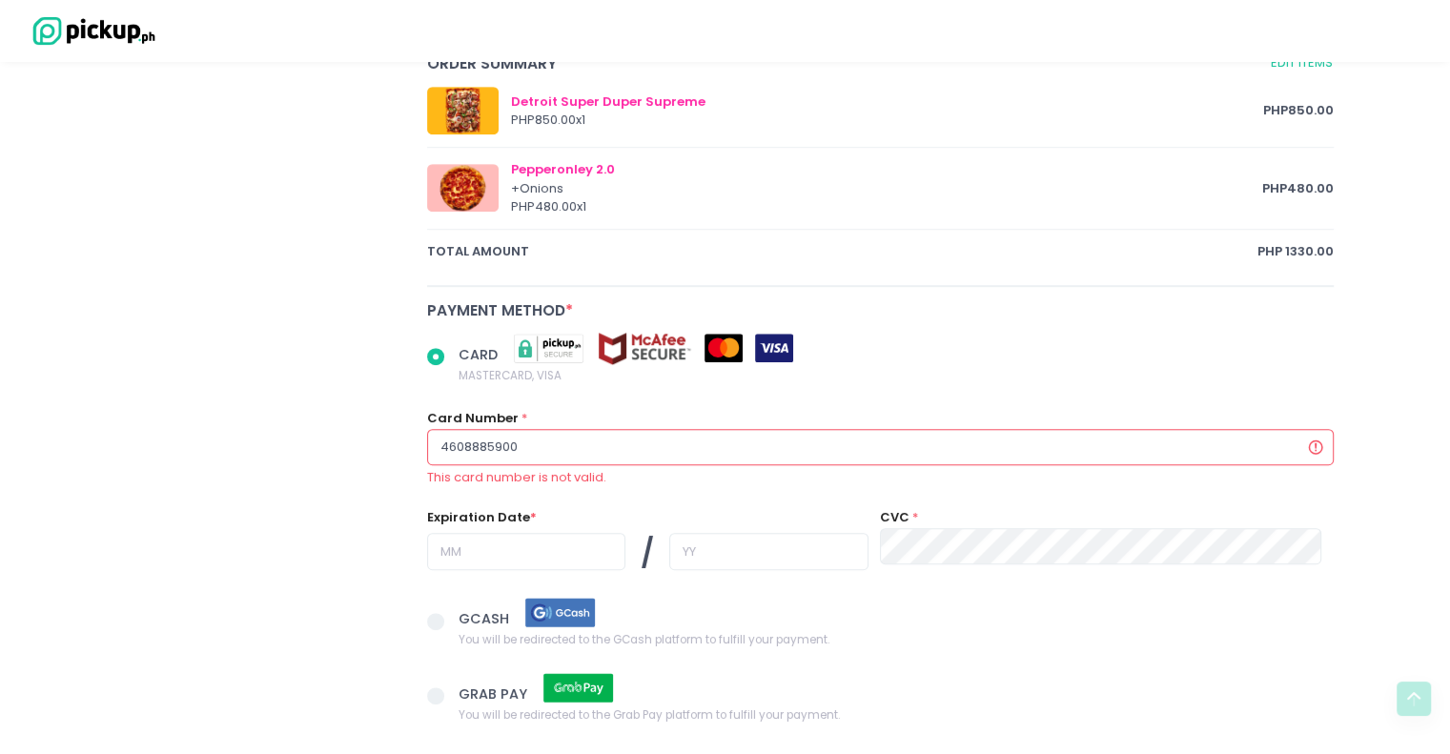
radio input "true"
type input "46088859004"
radio input "true"
type input "460888590043"
radio input "true"
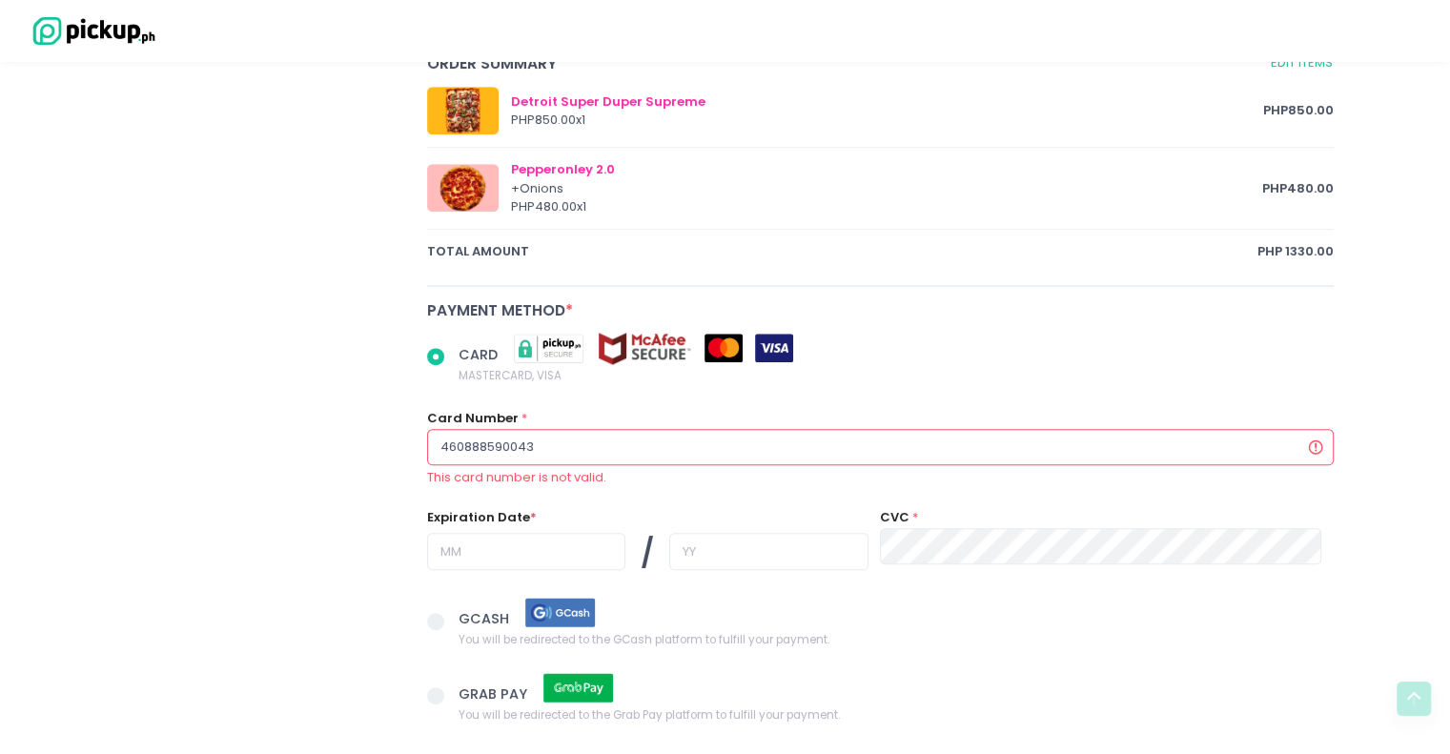
type input "4608885900436"
radio input "true"
type input "46088859004366"
radio input "true"
type input "460888590043666"
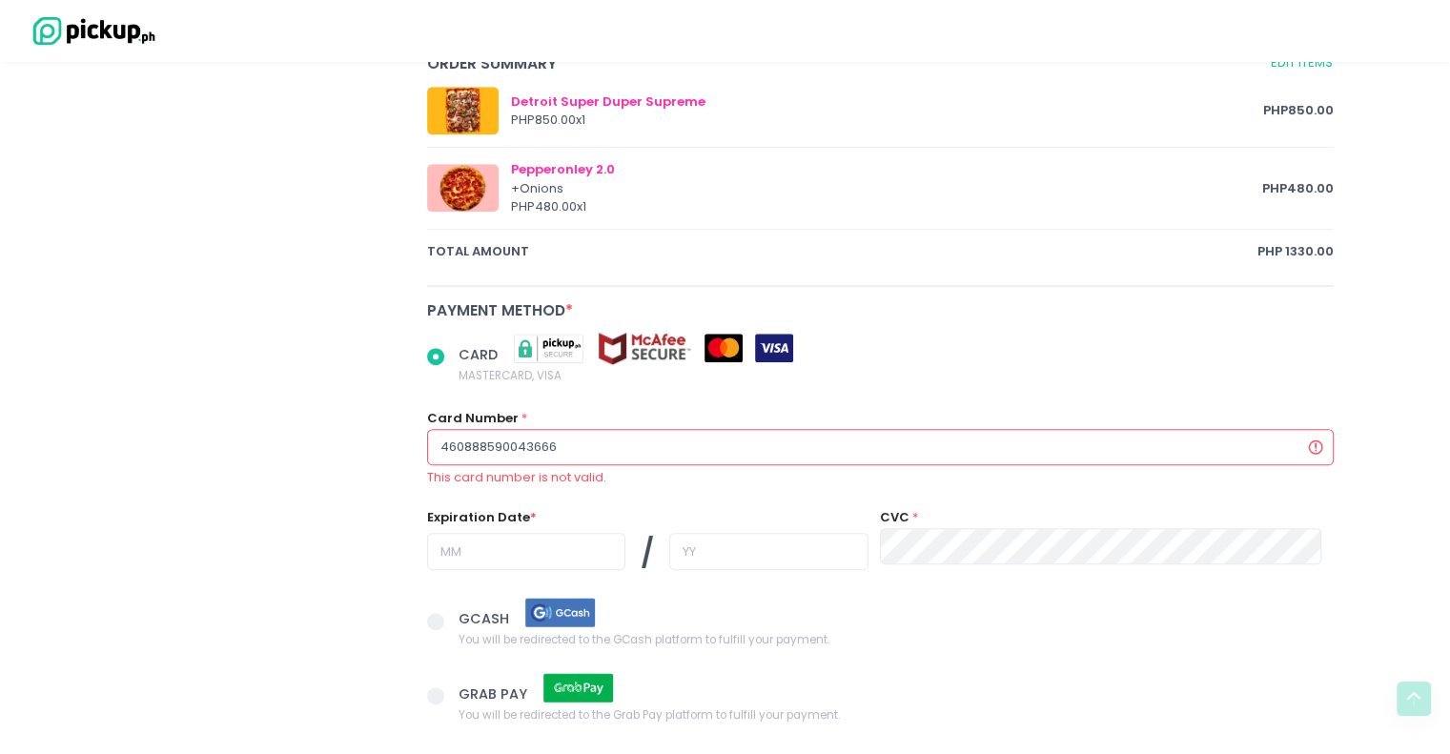
radio input "true"
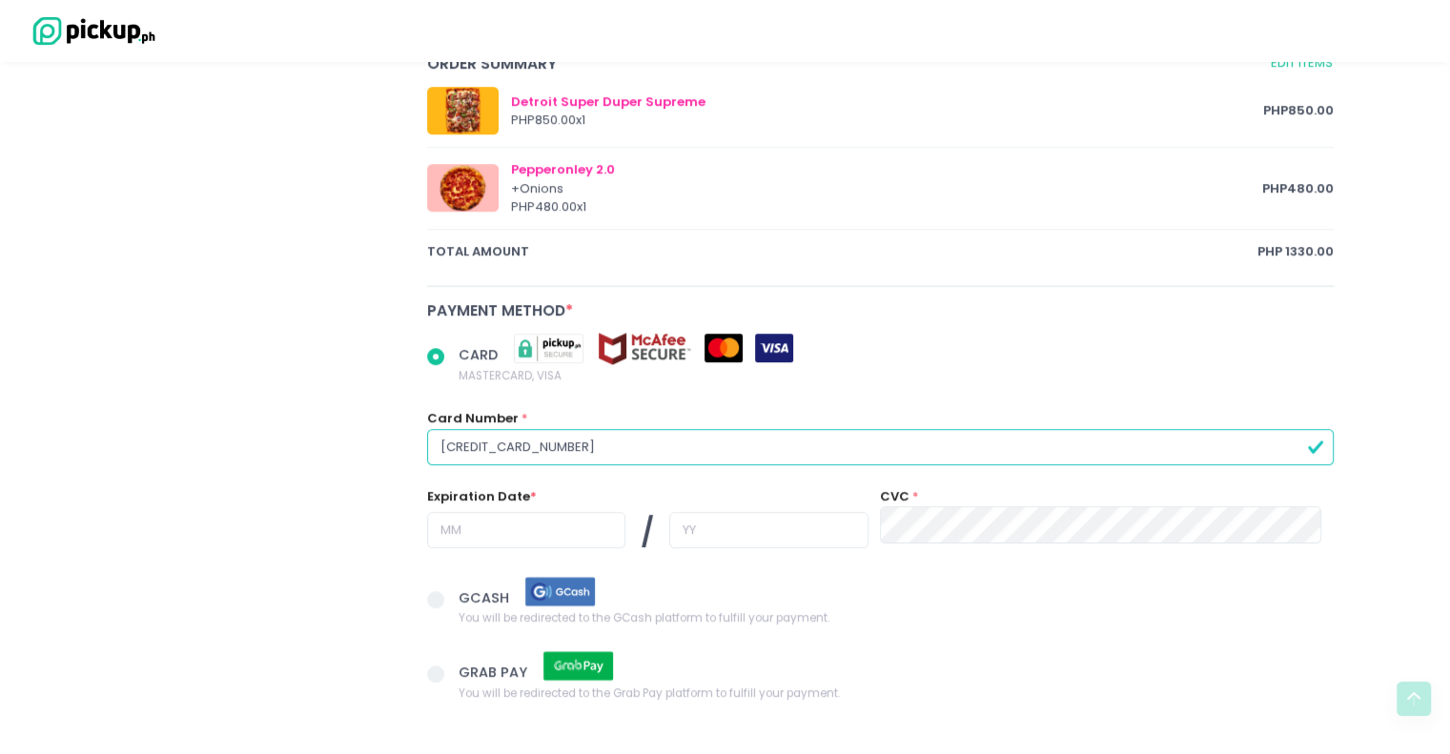
type input "[CREDIT_CARD_NUMBER]"
click at [504, 521] on input "text" at bounding box center [526, 530] width 198 height 36
radio input "true"
type input "1"
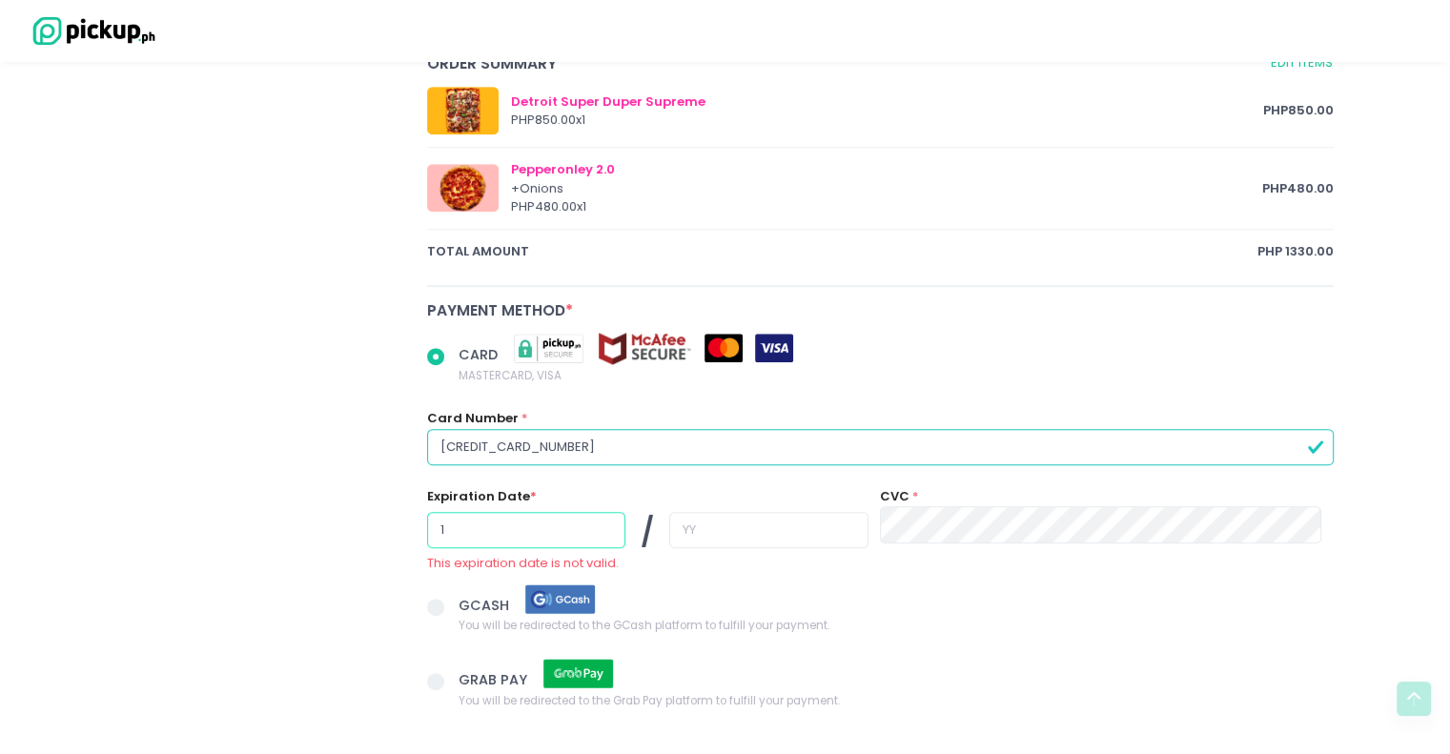
radio input "true"
type input "11"
click at [682, 516] on input "text" at bounding box center [768, 530] width 198 height 36
radio input "true"
type input "2"
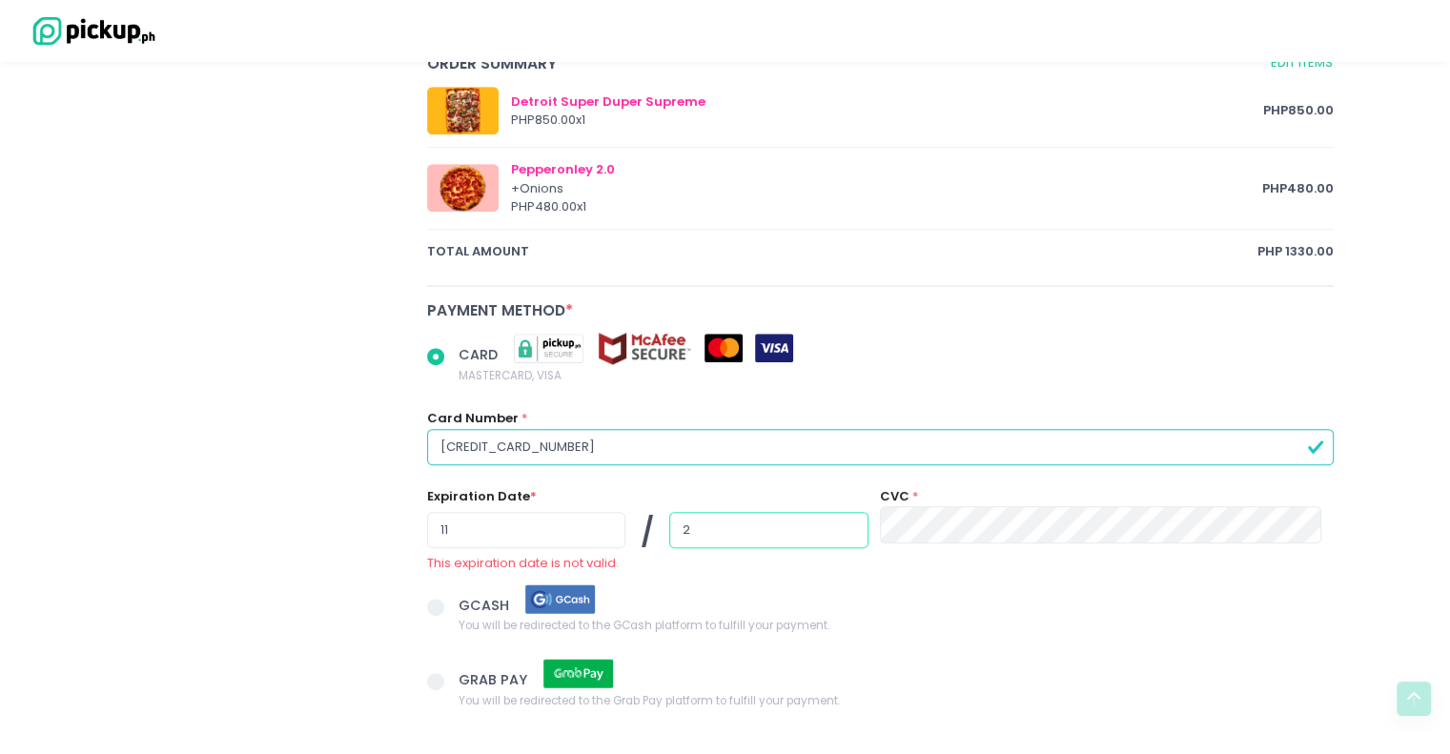
radio input "true"
type input "29"
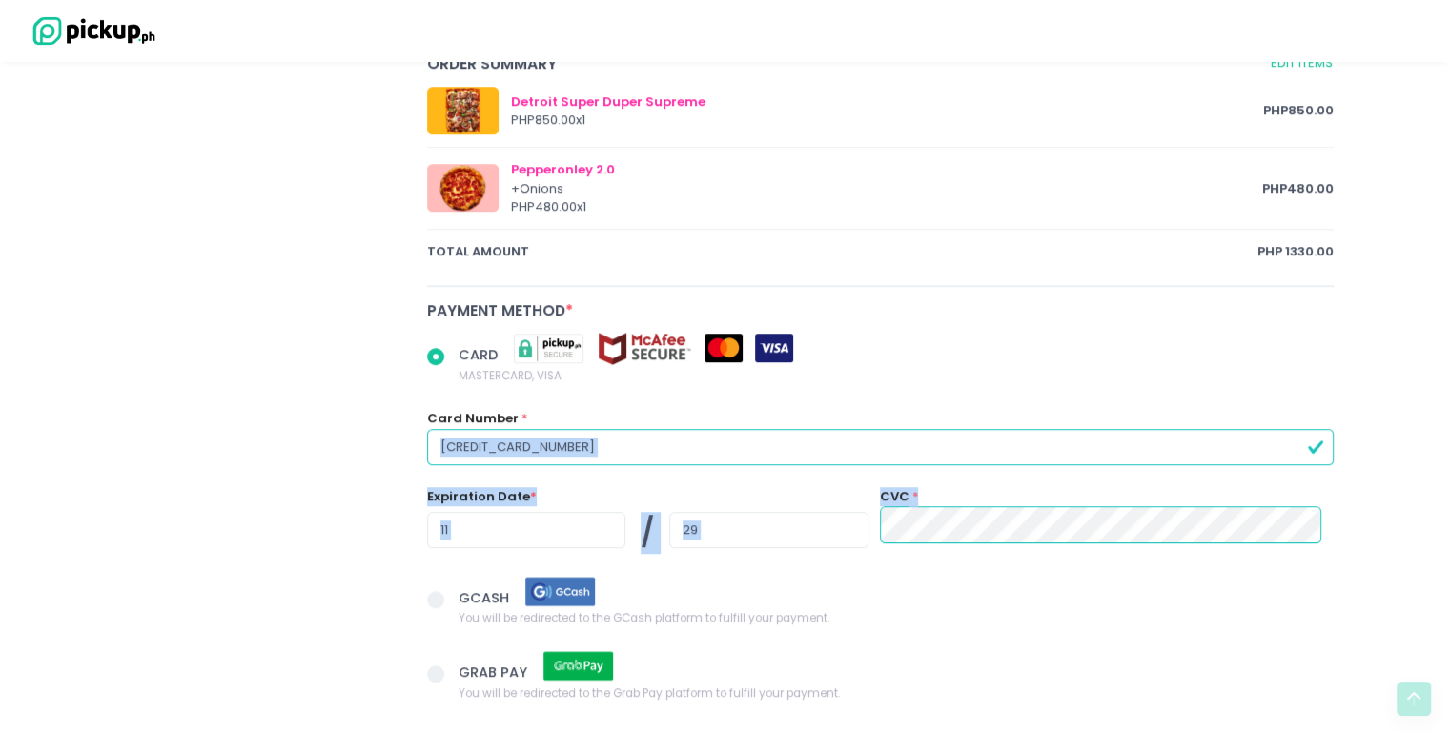
drag, startPoint x: 1441, startPoint y: 438, endPoint x: 1445, endPoint y: 480, distance: 42.1
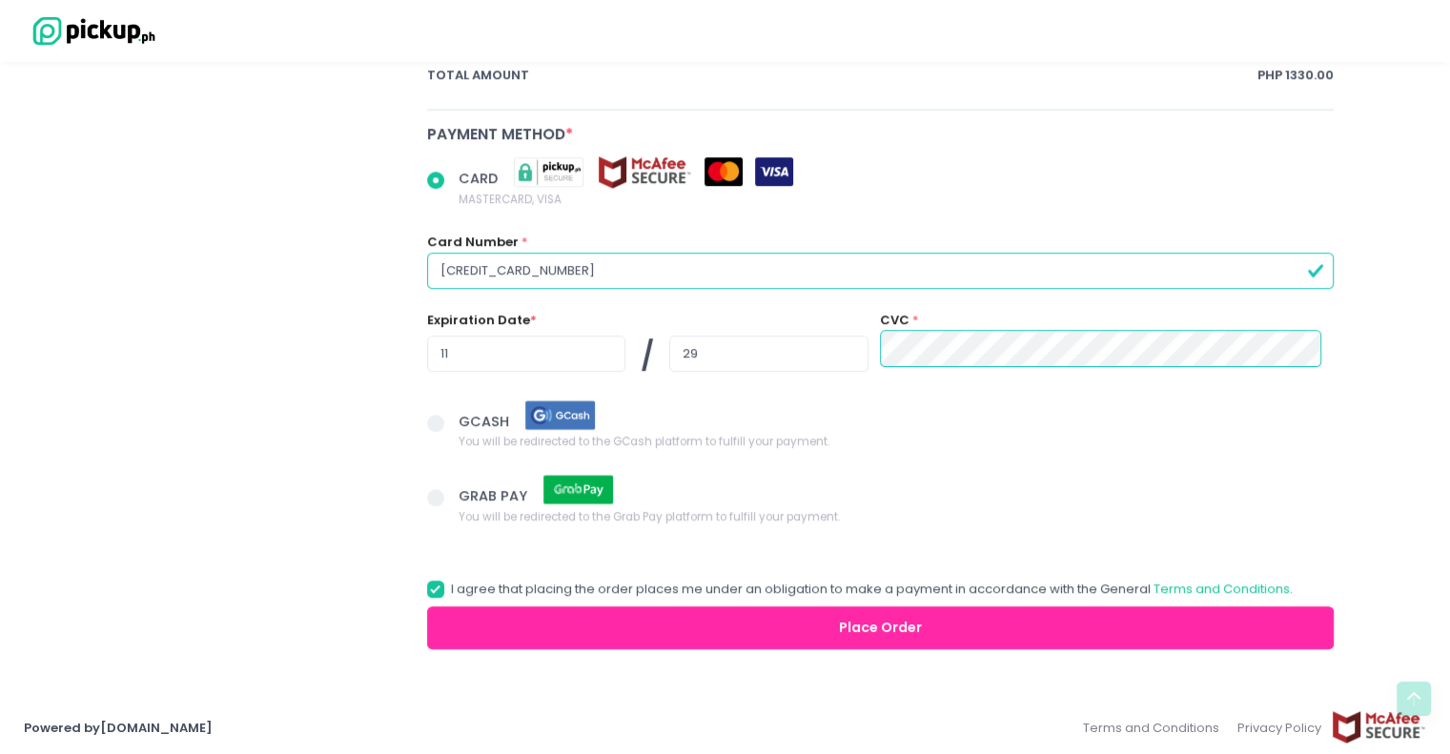
click at [935, 624] on button "Place Order" at bounding box center [881, 627] width 908 height 43
radio input "true"
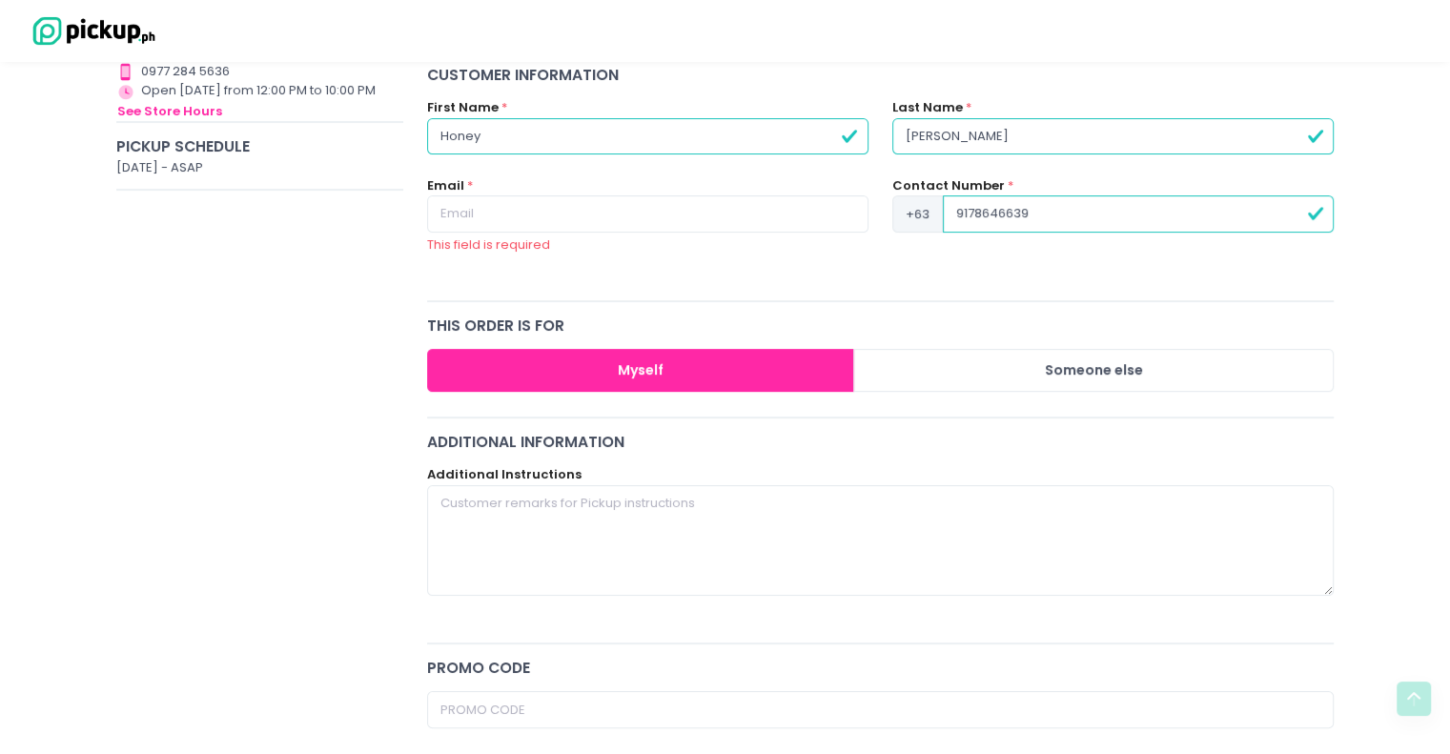
scroll to position [228, 0]
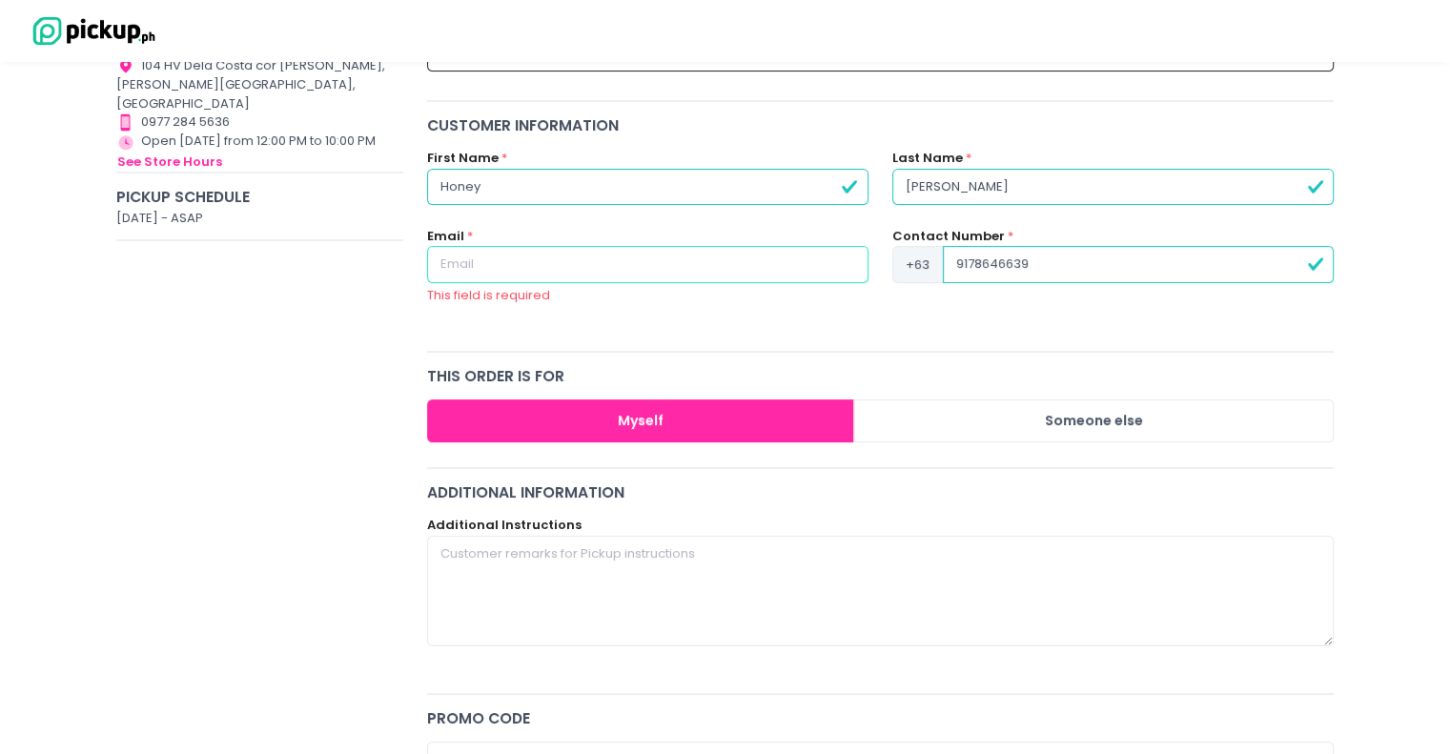
click at [718, 271] on input "text" at bounding box center [647, 264] width 441 height 36
type input "h"
radio input "true"
type input "ho"
radio input "true"
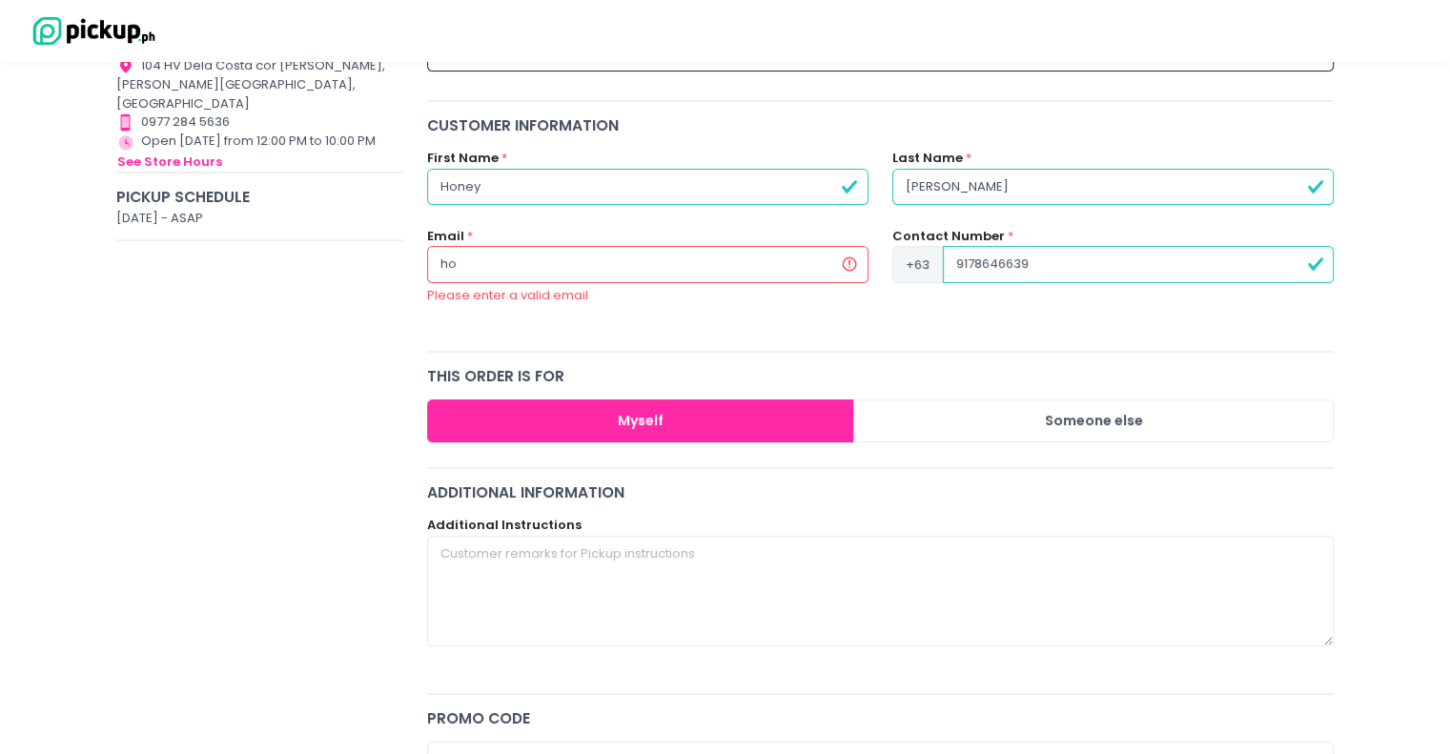
type input "hon"
radio input "true"
type input "hony"
radio input "true"
type input "hony."
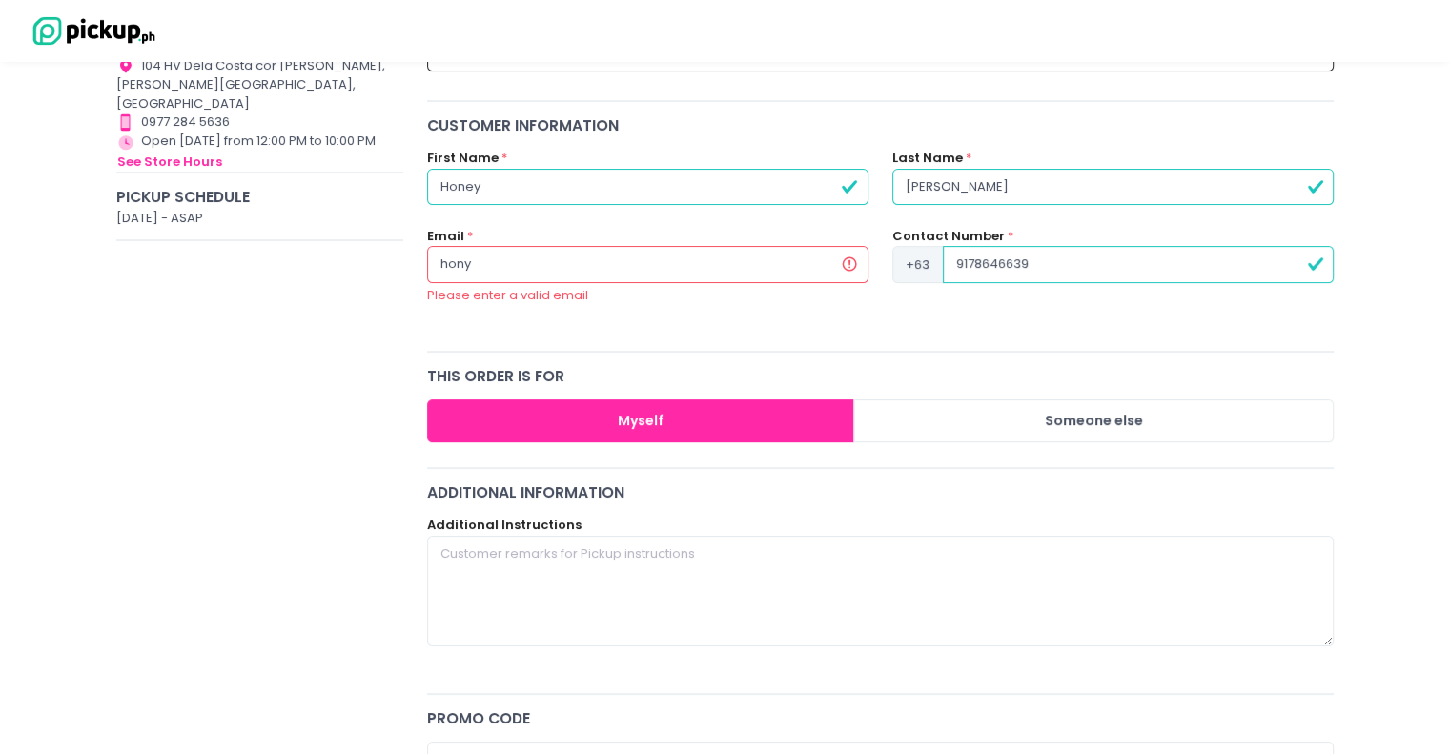
radio input "true"
type input "hony.e"
radio input "true"
type input "[DOMAIN_NAME]"
radio input "true"
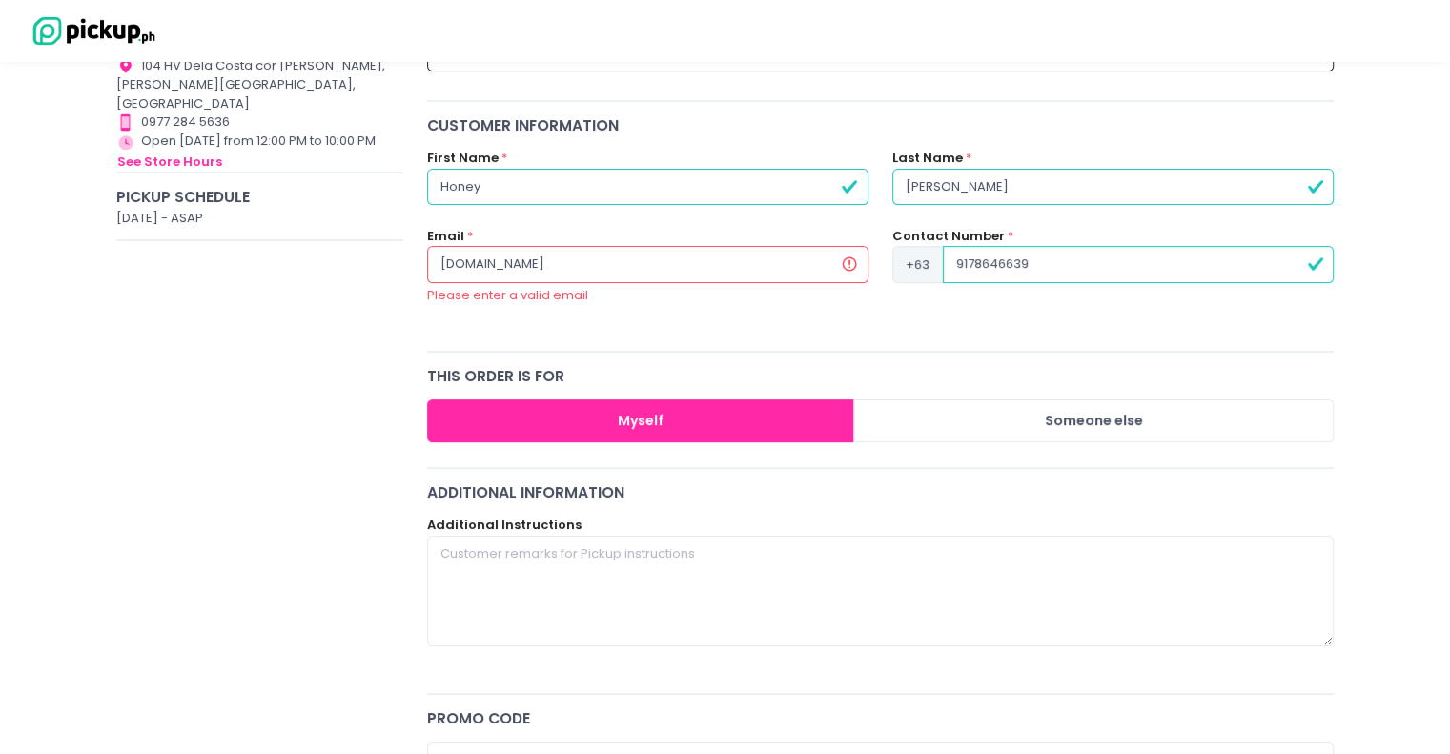
type input "hony.esp"
radio input "true"
type input "hony.espi"
radio input "true"
type input "hony.espir"
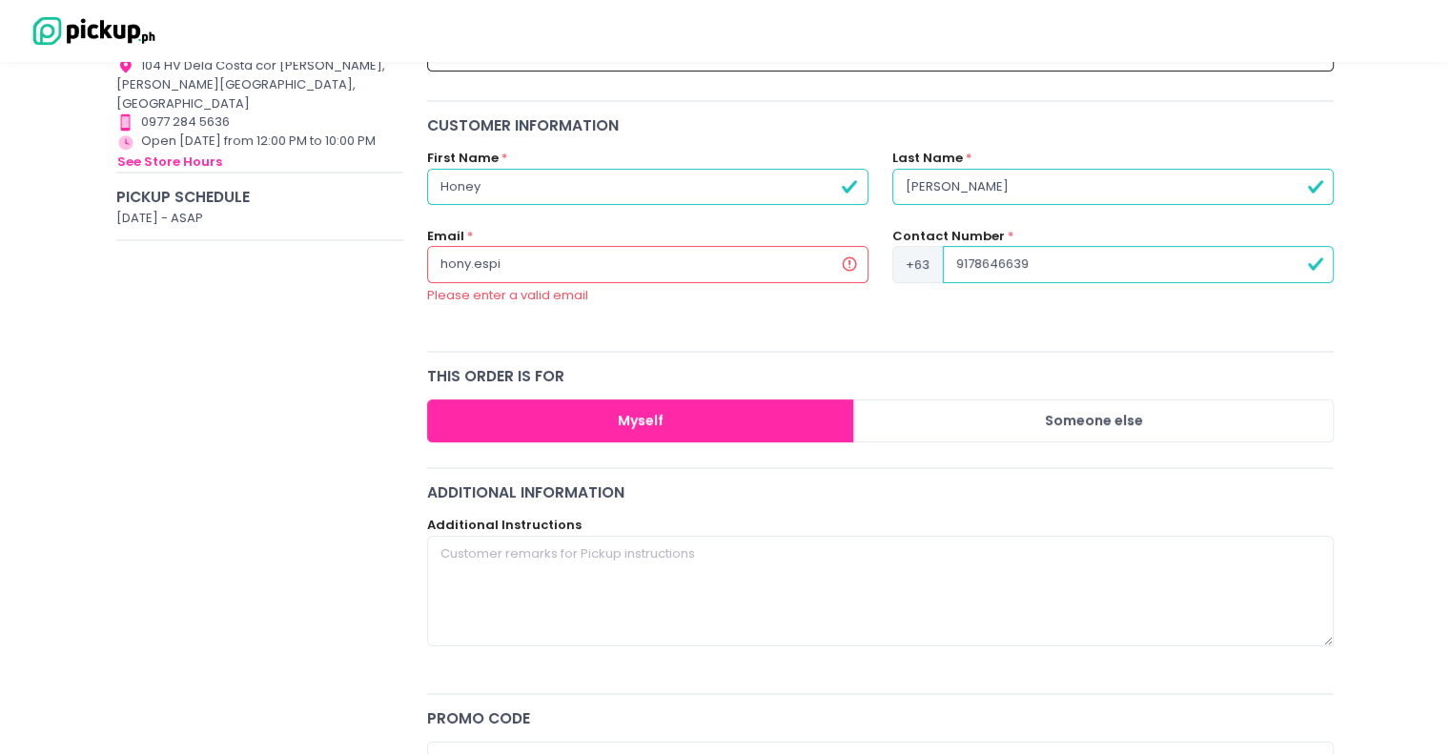
radio input "true"
type input "hony.espiri"
radio input "true"
type input "hony.espirit"
radio input "true"
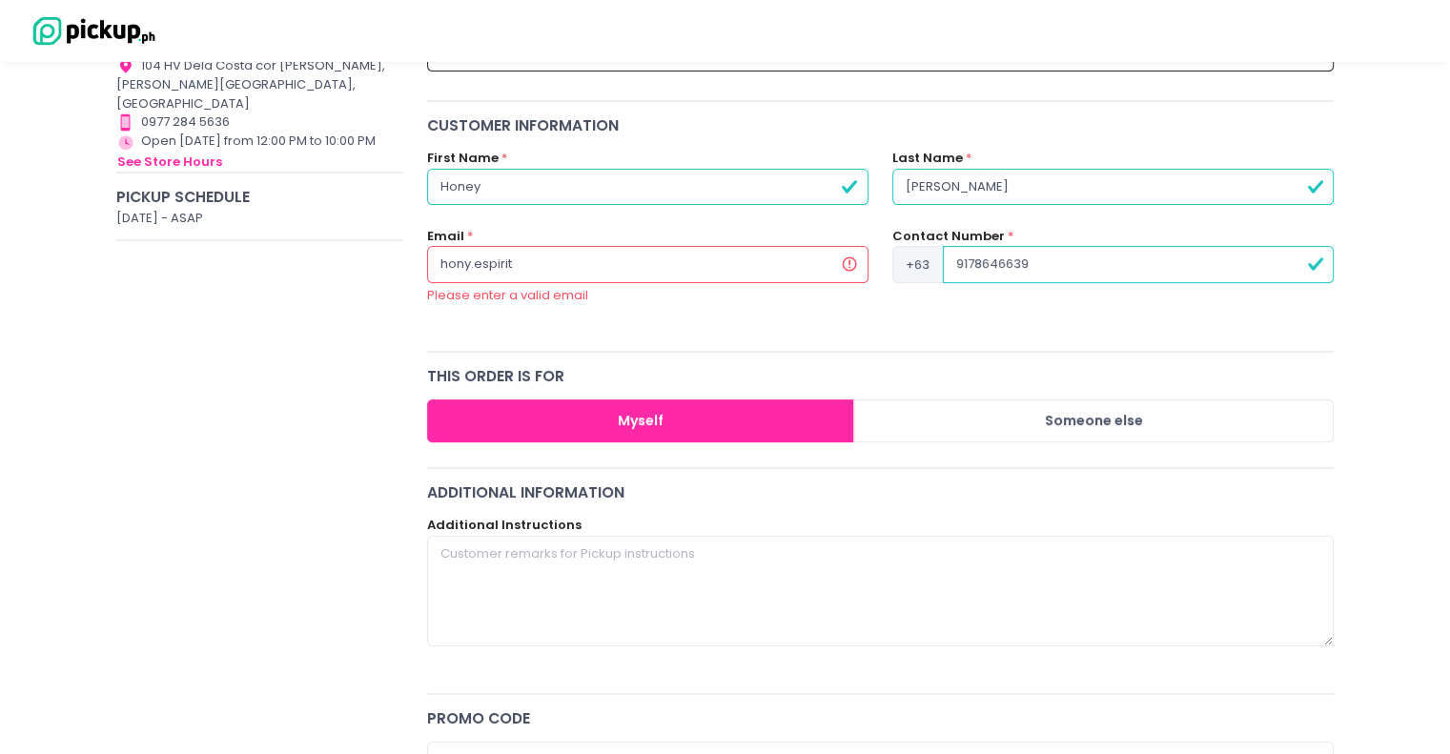
type input "hony.[PERSON_NAME]"
radio input "true"
type input "hony.[PERSON_NAME]@"
radio input "true"
type input "hony.[PERSON_NAME]@g"
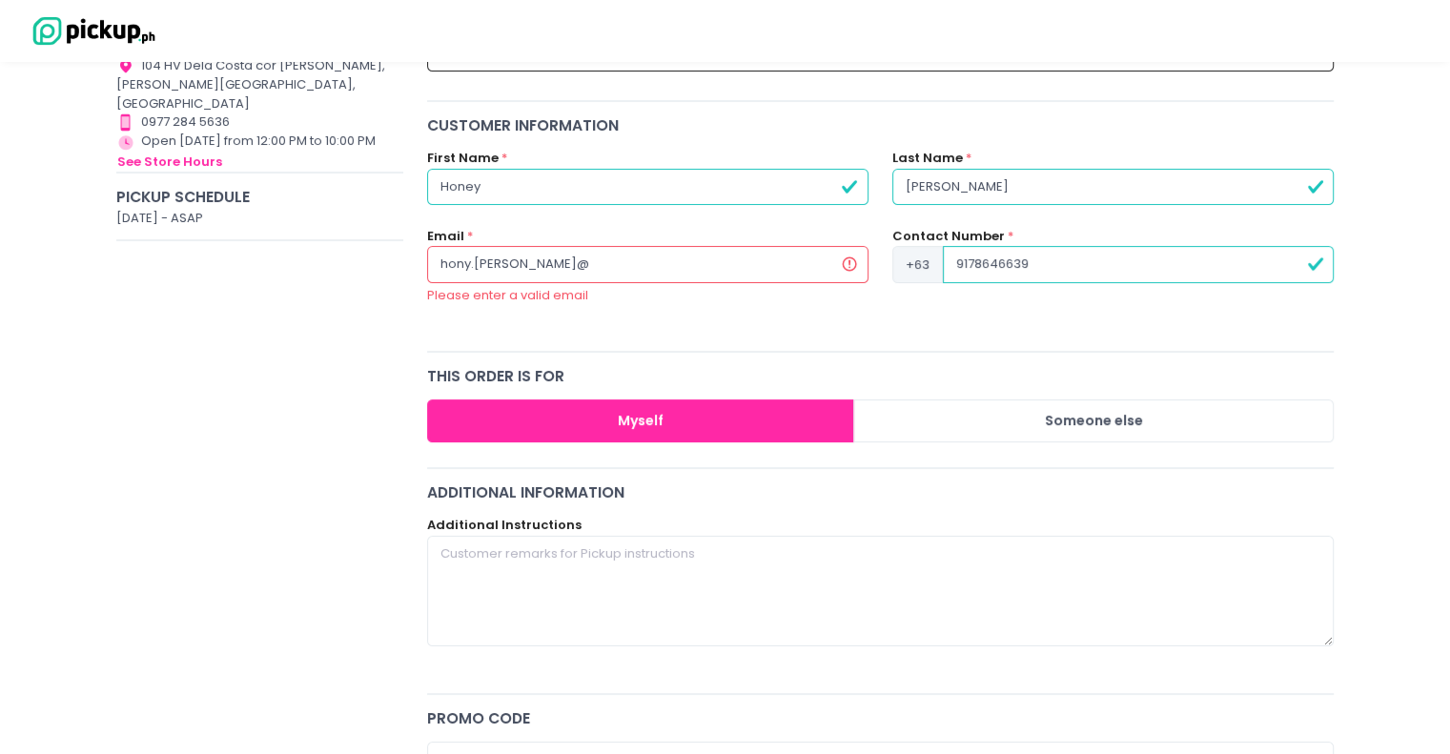
radio input "true"
type input "hony.[PERSON_NAME]@gm"
radio input "true"
type input "hony.[PERSON_NAME]@gma"
radio input "true"
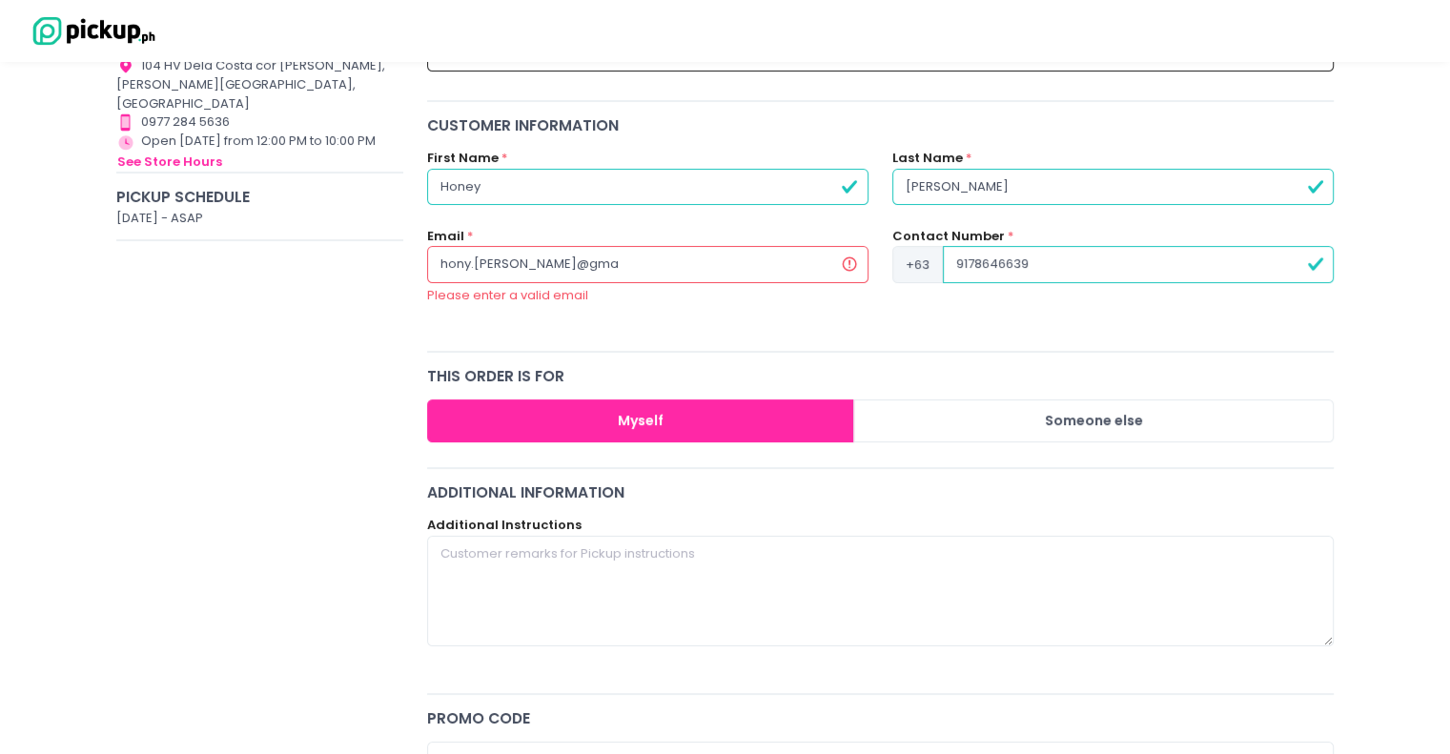
type input "hony.[PERSON_NAME]@gmai"
radio input "true"
type input "[EMAIL_ADDRESS][PERSON_NAME]"
radio input "true"
type input "[EMAIL_ADDRESS][PERSON_NAME]."
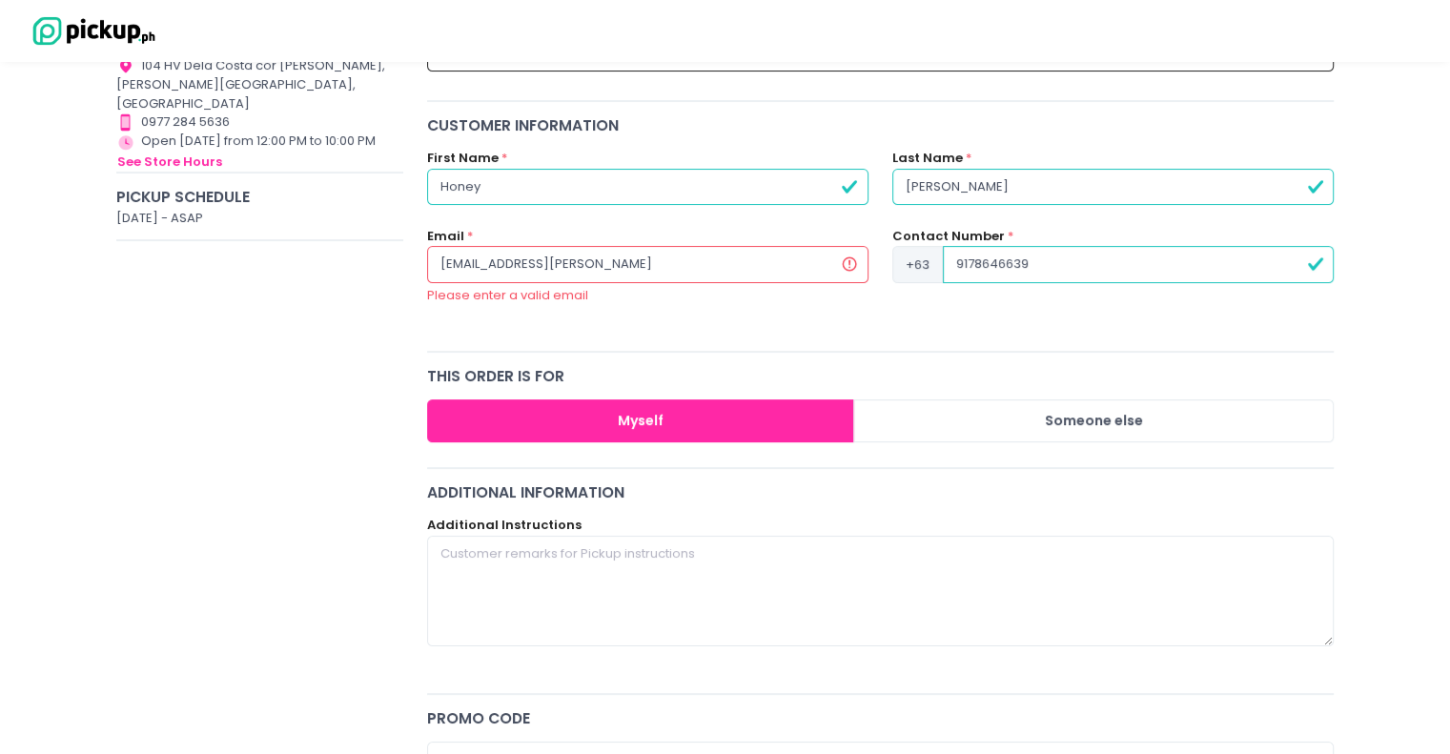
radio input "true"
type input "hony.[PERSON_NAME]@gmail.c"
radio input "true"
type input "[EMAIL_ADDRESS][PERSON_NAME][DOMAIN_NAME]"
radio input "true"
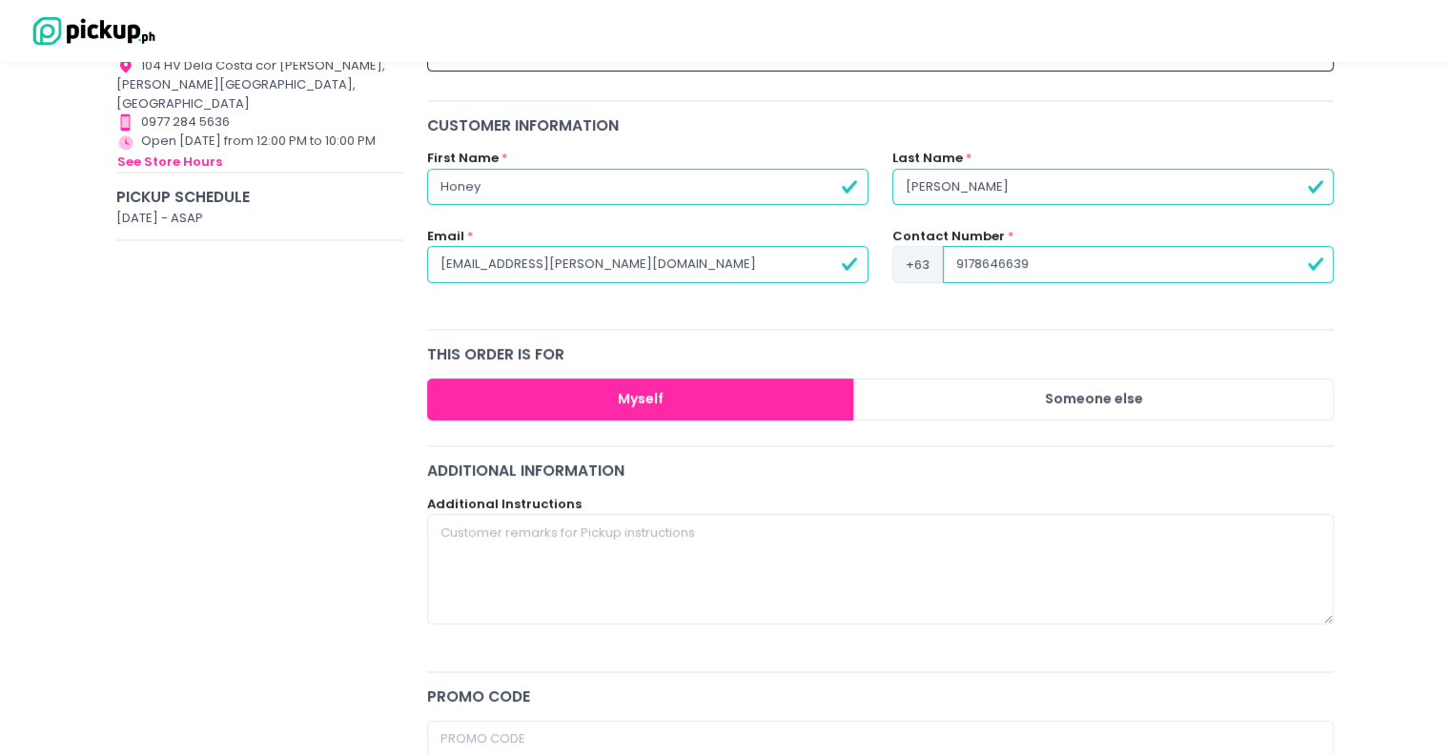
type input "[EMAIL_ADDRESS][PERSON_NAME][DOMAIN_NAME]"
radio input "true"
click at [465, 259] on input "[EMAIL_ADDRESS][PERSON_NAME][DOMAIN_NAME]" at bounding box center [647, 264] width 441 height 36
type input "[EMAIL_ADDRESS][PERSON_NAME][DOMAIN_NAME]"
click at [590, 397] on button "Myself" at bounding box center [641, 399] width 428 height 43
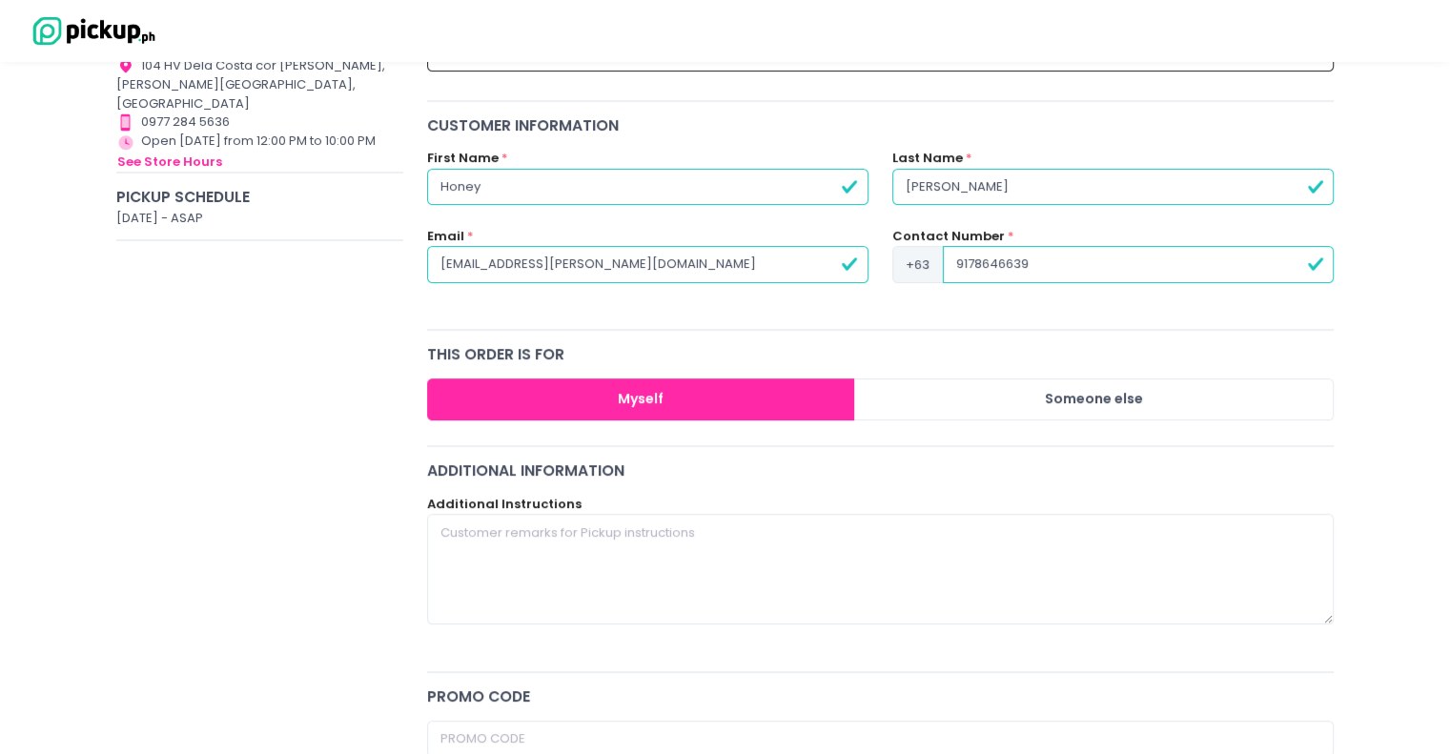
radio input "true"
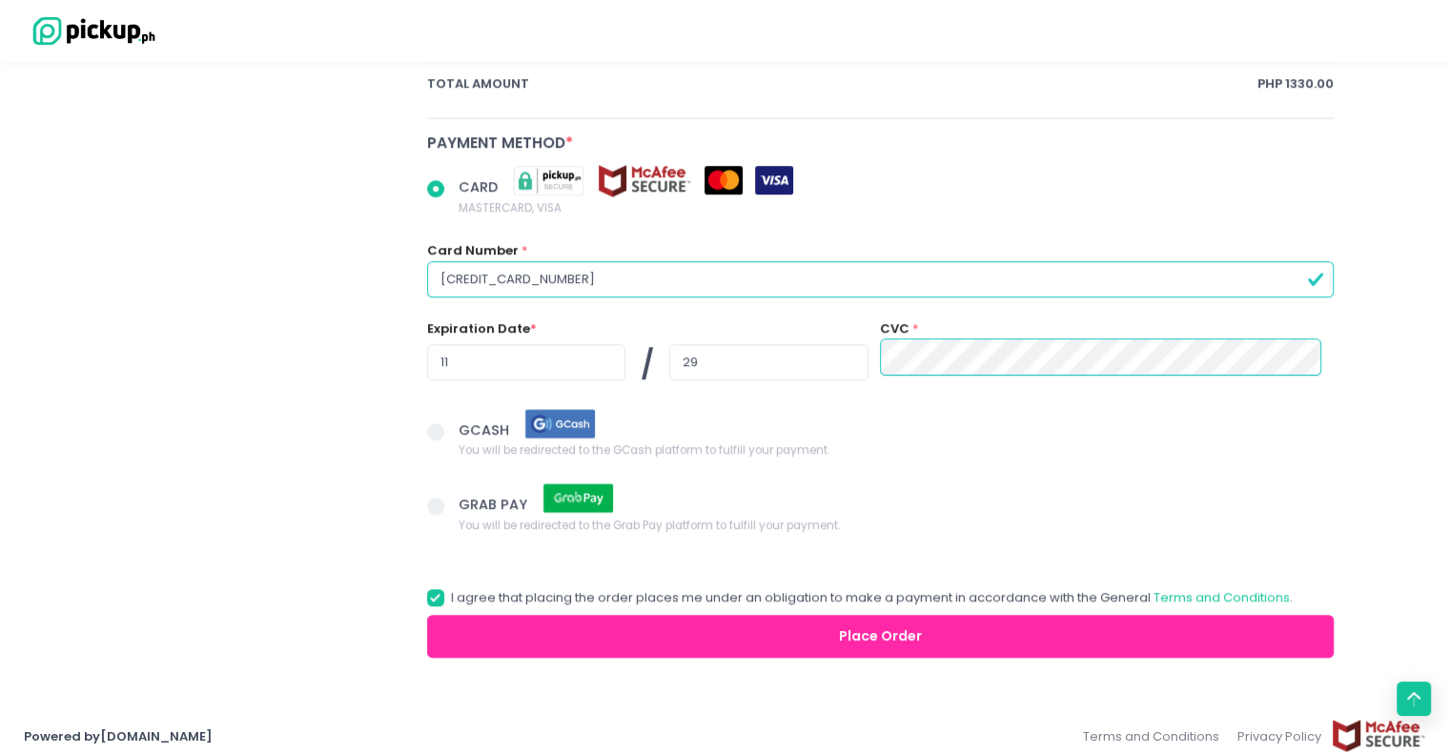
scroll to position [1163, 0]
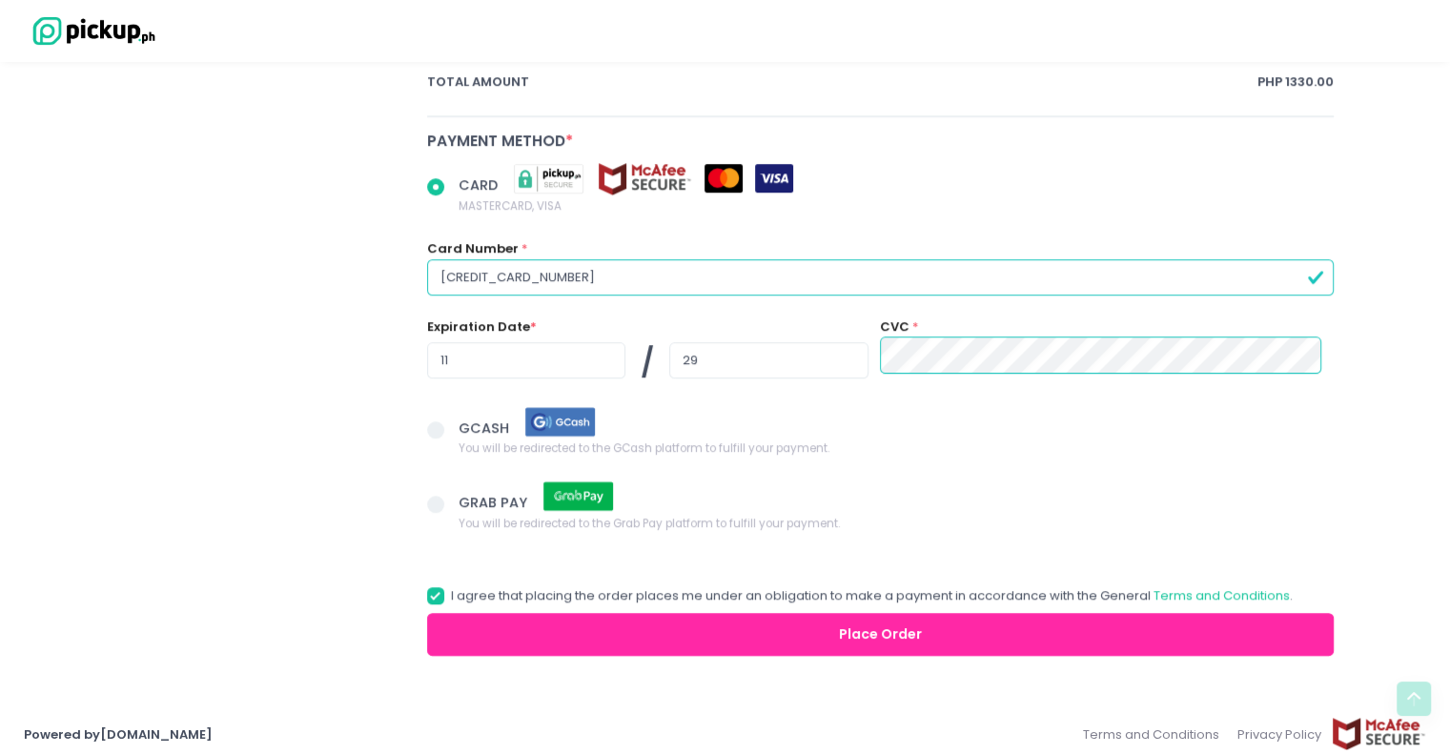
type input "[EMAIL_ADDRESS][PERSON_NAME][DOMAIN_NAME]"
click at [953, 628] on button "Place Order" at bounding box center [881, 634] width 908 height 43
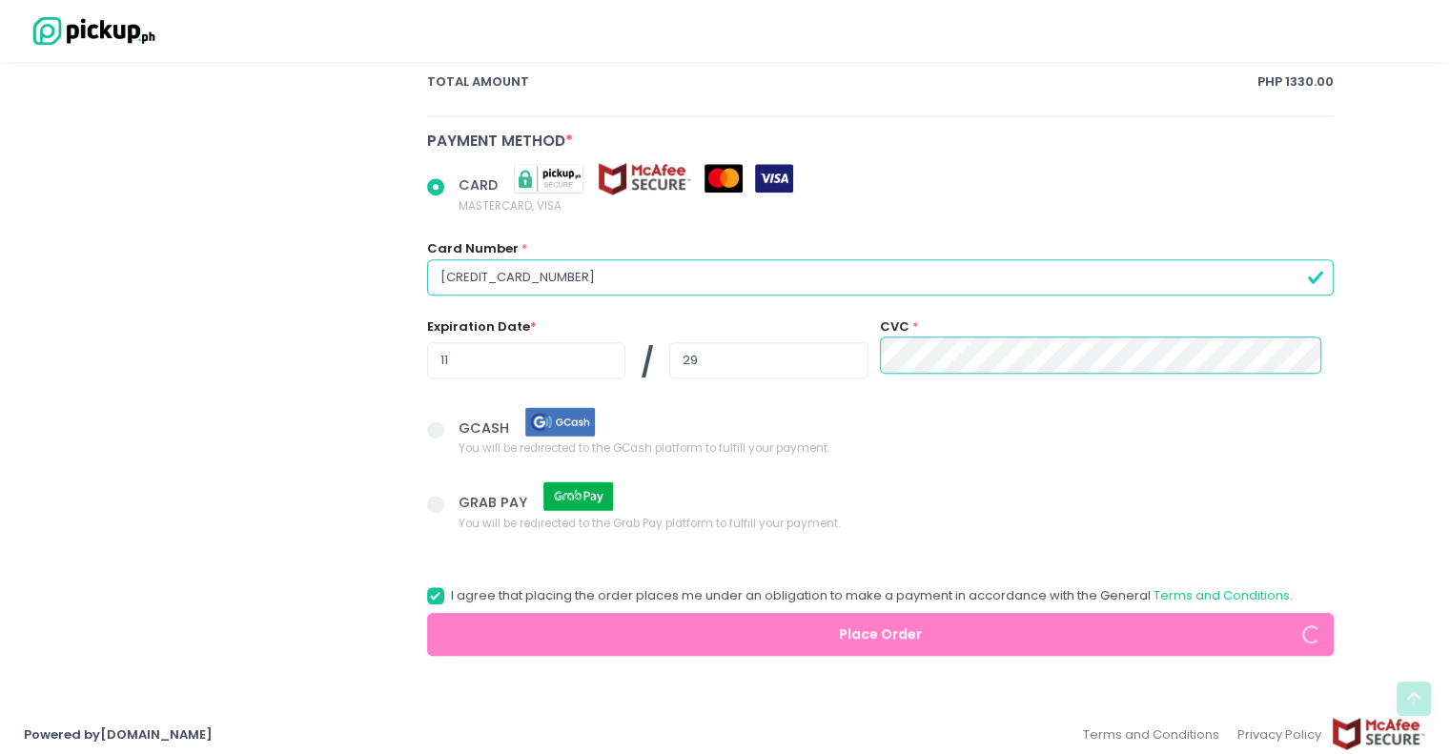
radio input "true"
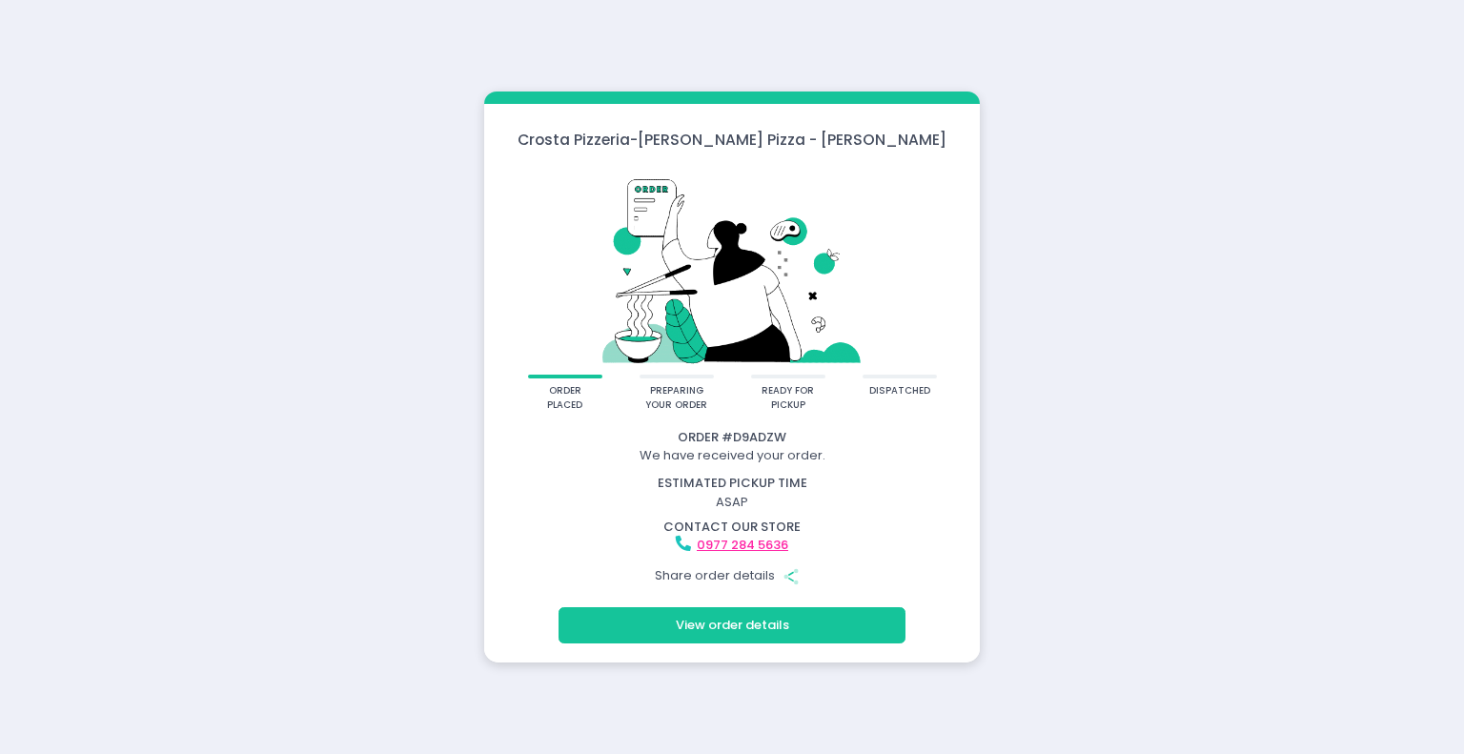
click at [765, 627] on button "View order details" at bounding box center [732, 625] width 347 height 36
